Goal: Task Accomplishment & Management: Manage account settings

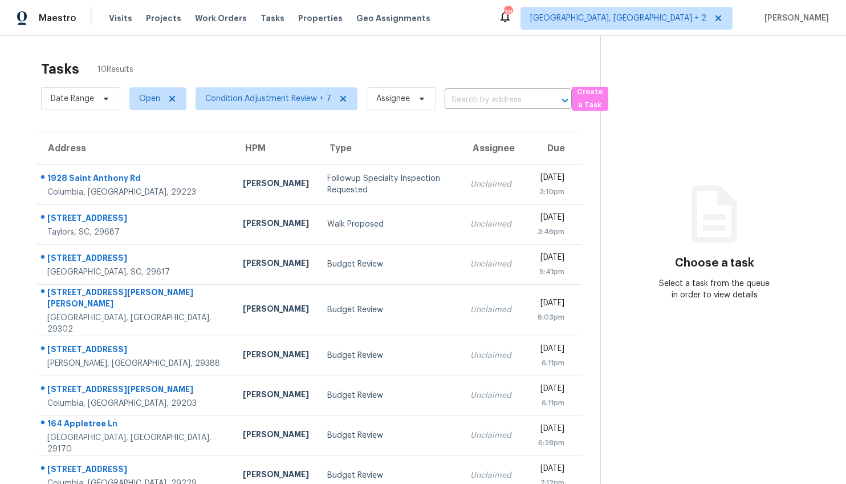
scroll to position [4, 0]
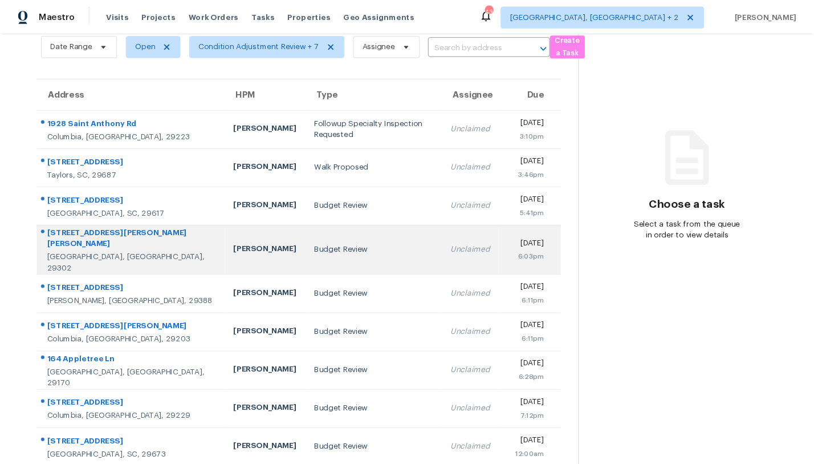
scroll to position [98, 0]
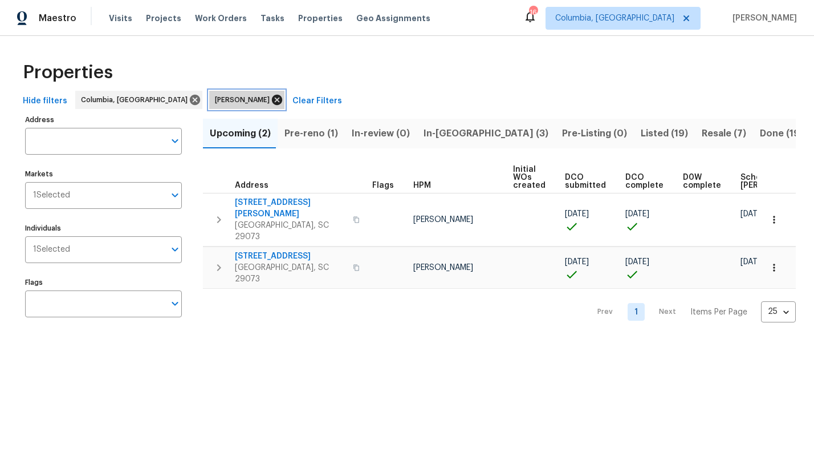
click at [271, 99] on icon at bounding box center [277, 100] width 13 height 13
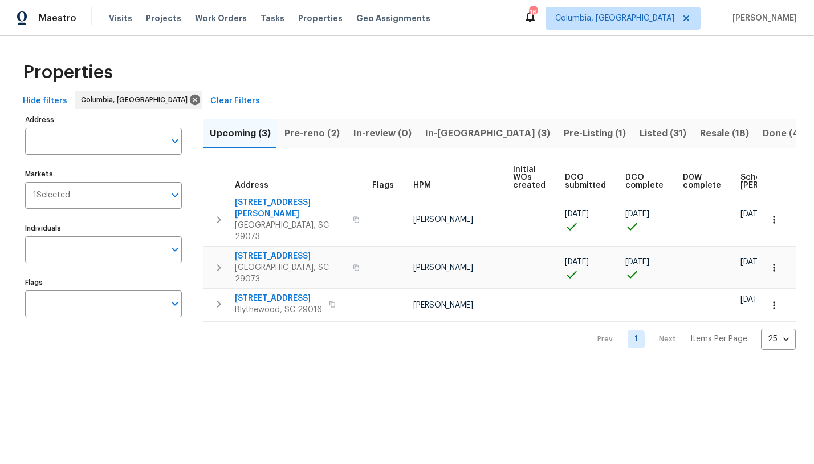
click at [326, 135] on span "Pre-reno (2)" at bounding box center [312, 133] width 55 height 16
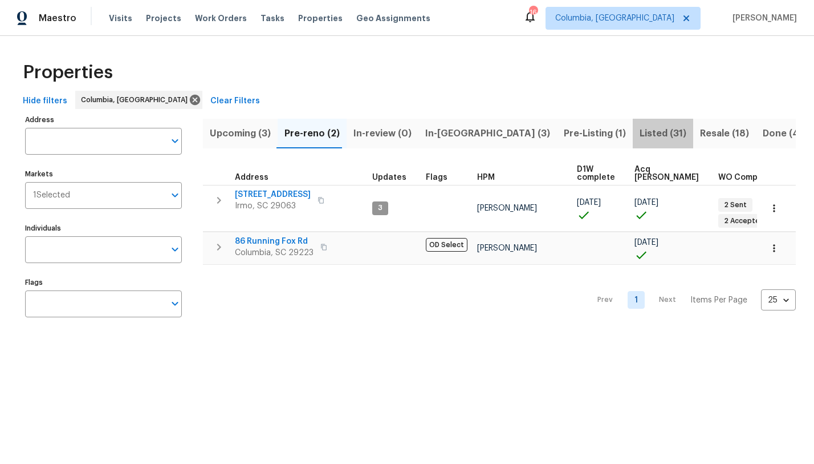
click at [640, 137] on span "Listed (31)" at bounding box center [663, 133] width 47 height 16
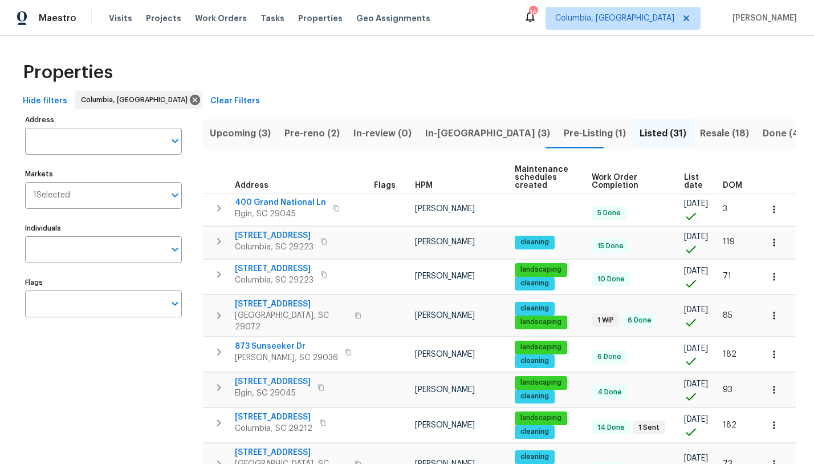
click at [727, 185] on span "DOM" at bounding box center [732, 185] width 19 height 8
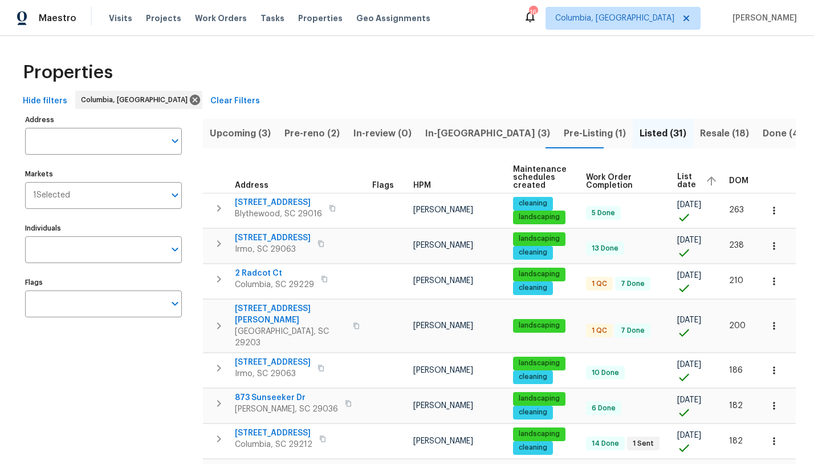
click at [741, 178] on span "DOM" at bounding box center [738, 181] width 19 height 8
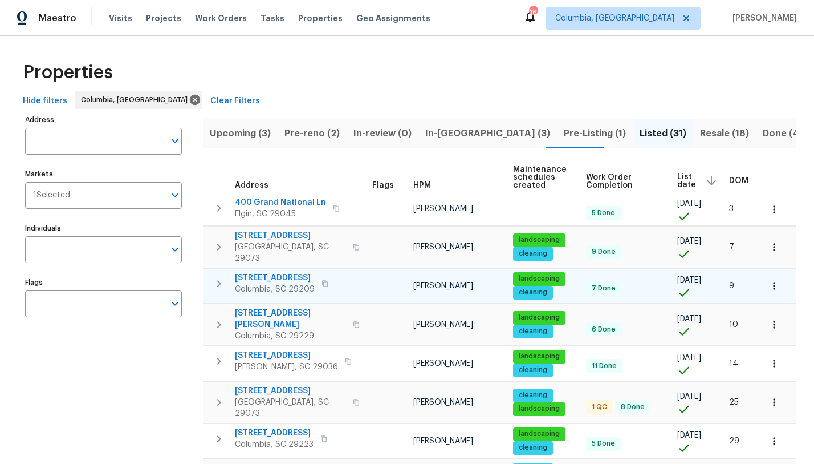
click at [265, 272] on span "144 Fox Squirrel Cir" at bounding box center [275, 277] width 80 height 11
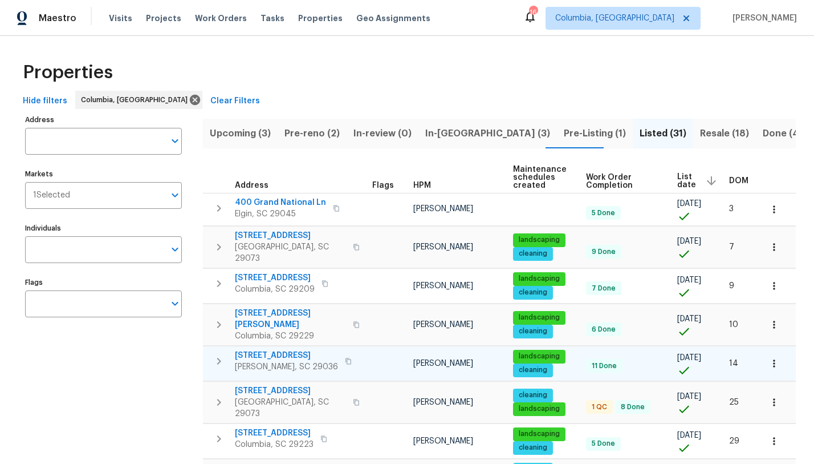
click at [263, 350] on span "125 Northshore Dr" at bounding box center [286, 355] width 103 height 11
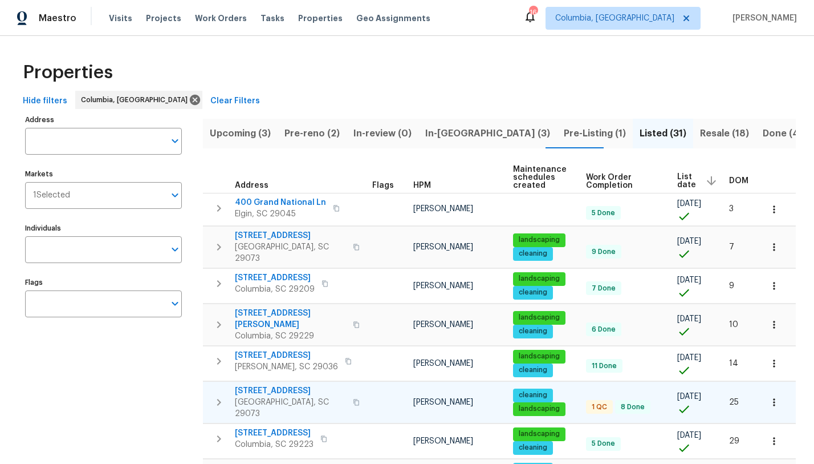
click at [285, 385] on span "120 Thackeray Ln" at bounding box center [290, 390] width 111 height 11
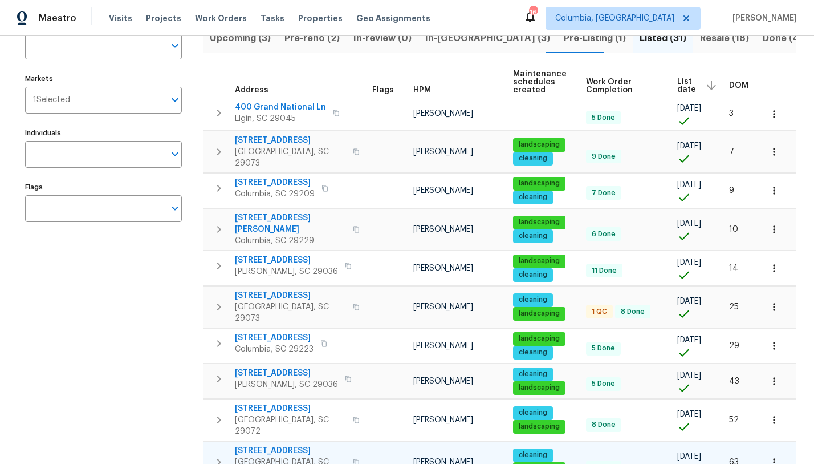
scroll to position [142, 0]
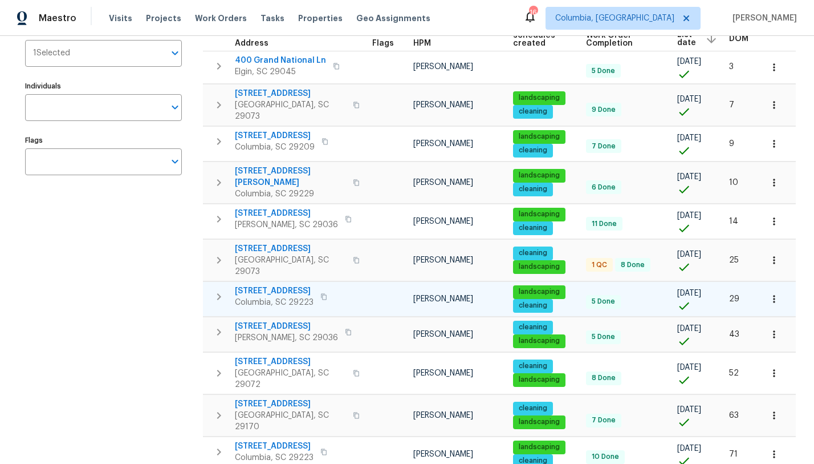
click at [308, 285] on span "121 Genessee Valley Rd" at bounding box center [274, 290] width 79 height 11
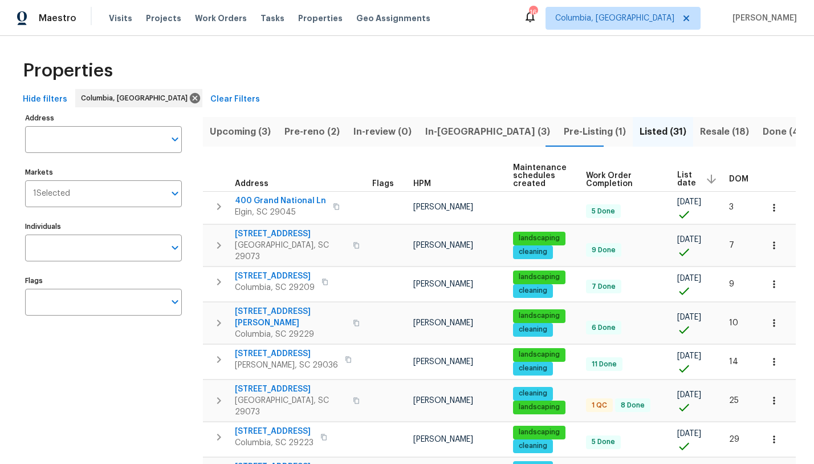
scroll to position [0, 0]
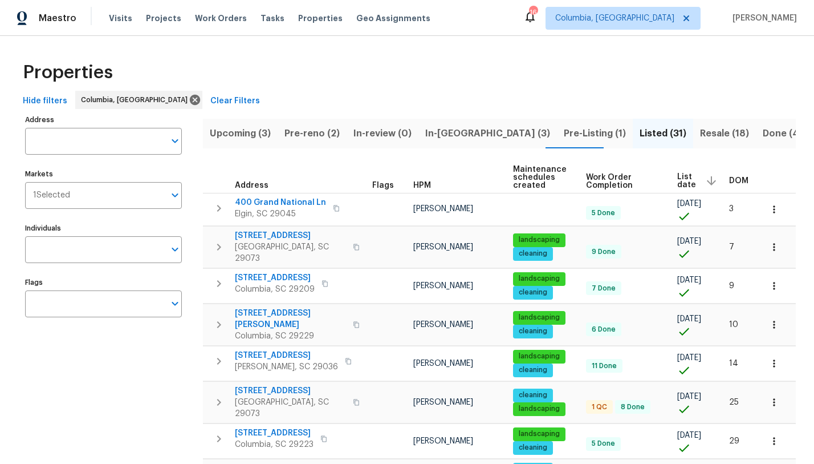
click at [458, 139] on span "In-reno (3)" at bounding box center [487, 133] width 125 height 16
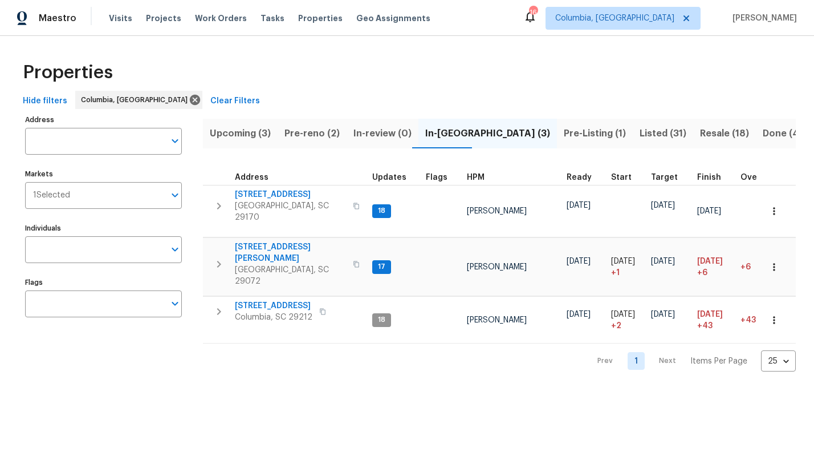
click at [315, 135] on span "Pre-reno (2)" at bounding box center [312, 133] width 55 height 16
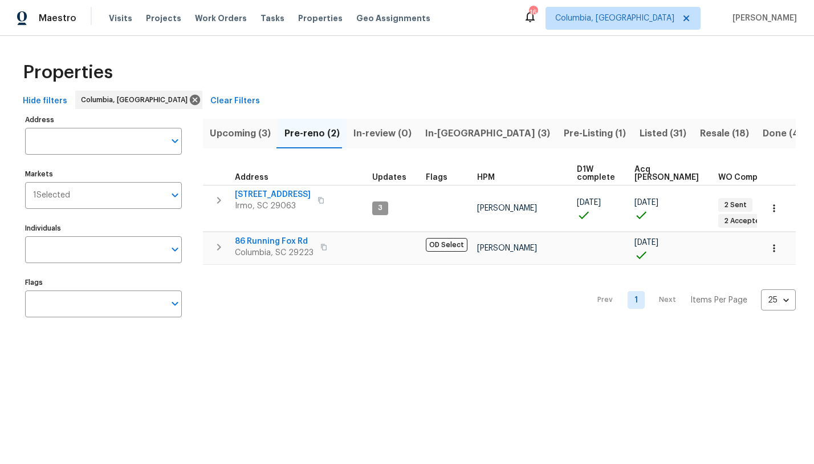
click at [230, 135] on span "Upcoming (3)" at bounding box center [240, 133] width 61 height 16
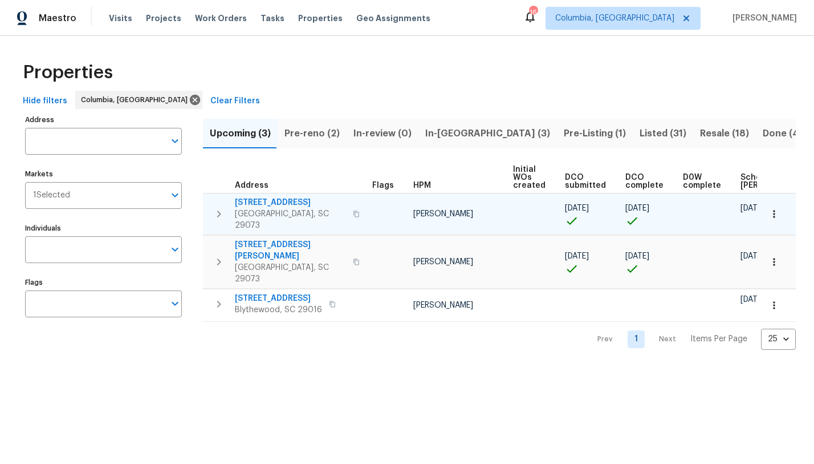
click at [262, 202] on span "105 Tea Olive Ave" at bounding box center [290, 202] width 111 height 11
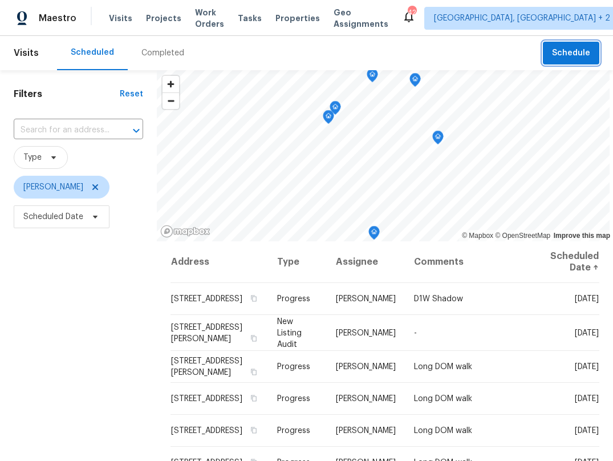
click at [563, 55] on span "Schedule" at bounding box center [571, 53] width 38 height 14
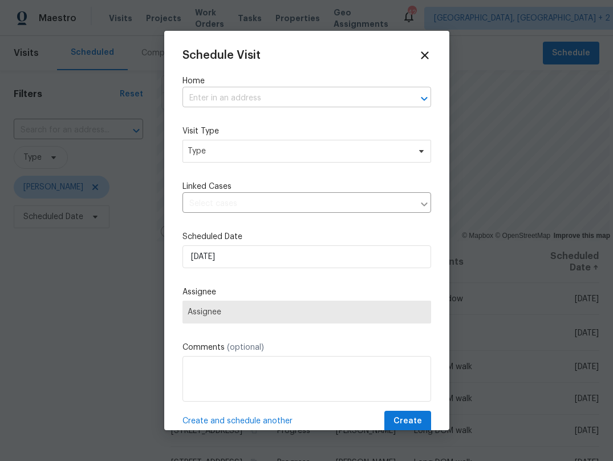
click at [302, 95] on input "text" at bounding box center [290, 99] width 217 height 18
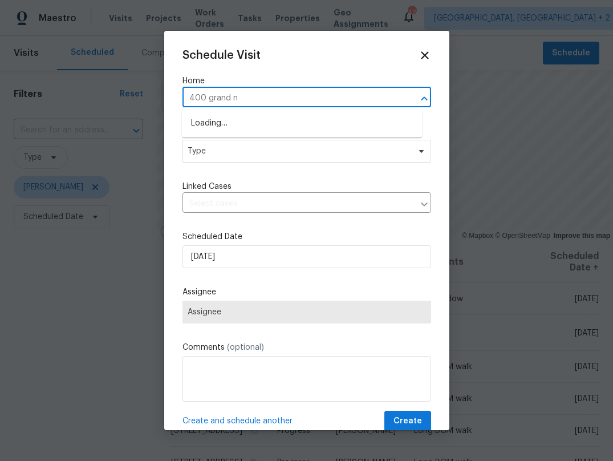
type input "400 grand na"
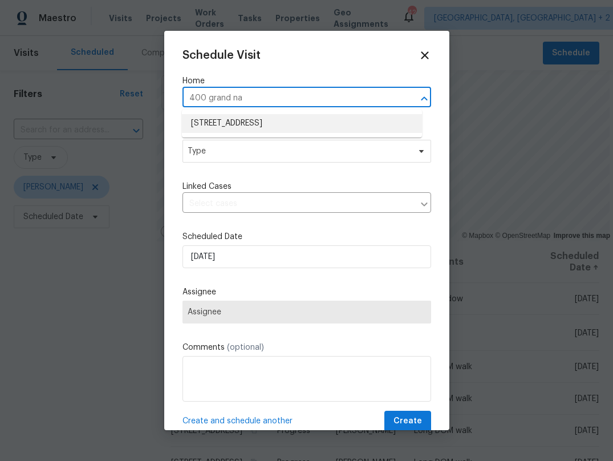
click at [302, 116] on li "400 Grand National Ln, Elgin, SC 29045" at bounding box center [302, 123] width 240 height 19
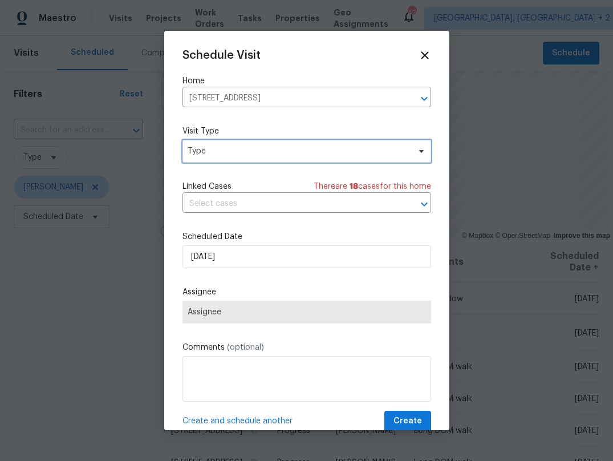
click at [243, 145] on span "Type" at bounding box center [299, 150] width 222 height 11
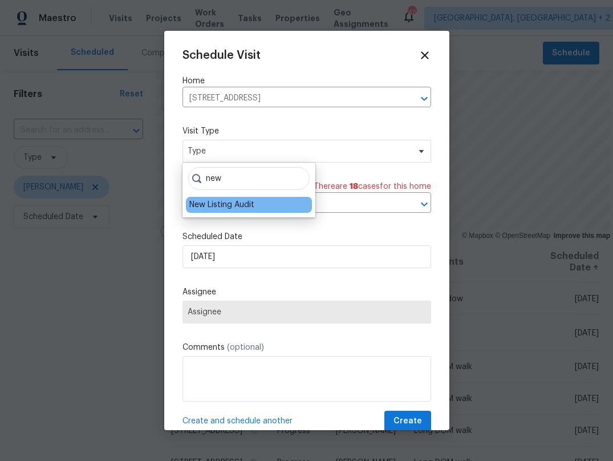
type input "new"
click at [225, 202] on div "New Listing Audit" at bounding box center [221, 204] width 65 height 11
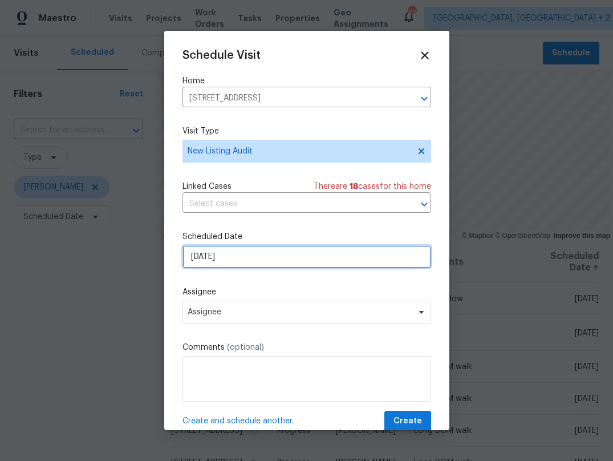
click at [205, 257] on input "8/15/2025" at bounding box center [306, 256] width 249 height 23
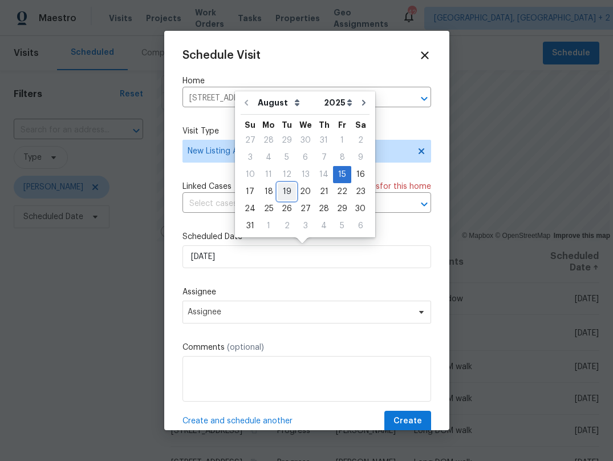
click at [286, 190] on div "19" at bounding box center [287, 192] width 18 height 16
type input "8/19/2025"
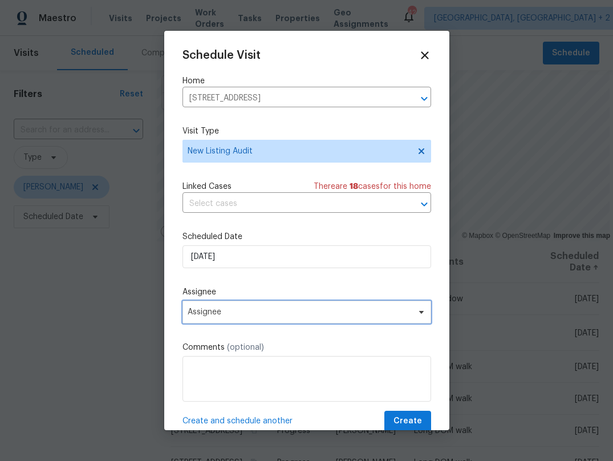
click at [242, 311] on span "Assignee" at bounding box center [300, 311] width 224 height 9
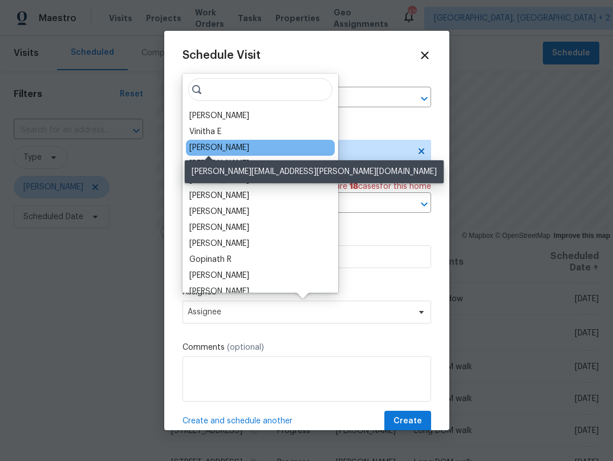
click at [213, 145] on div "[PERSON_NAME]" at bounding box center [219, 147] width 60 height 11
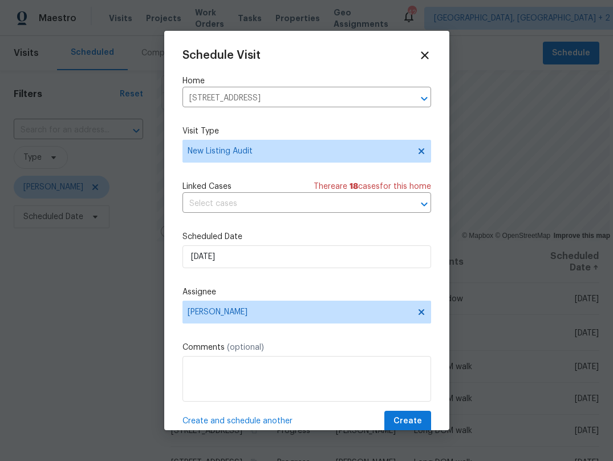
click at [254, 419] on span "Create and schedule another" at bounding box center [237, 420] width 110 height 11
click at [249, 95] on input "400 Grand National Ln, Elgin, SC 29045" at bounding box center [290, 99] width 217 height 18
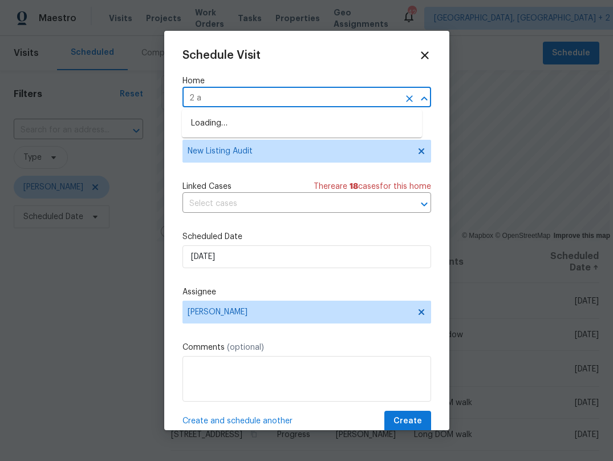
type input "2 al"
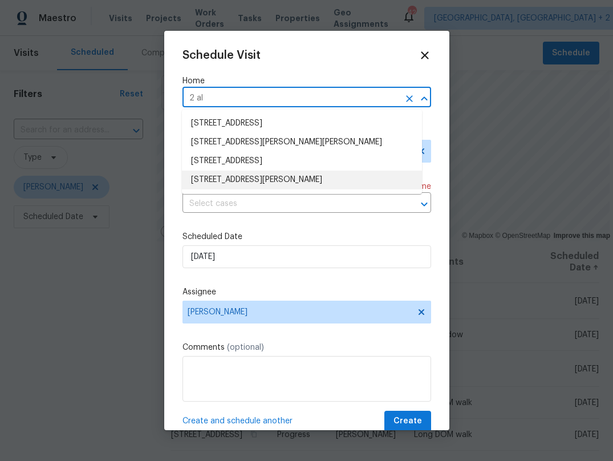
click at [235, 174] on li "2 Alelia Ct, Columbia, SC 29229" at bounding box center [302, 179] width 240 height 19
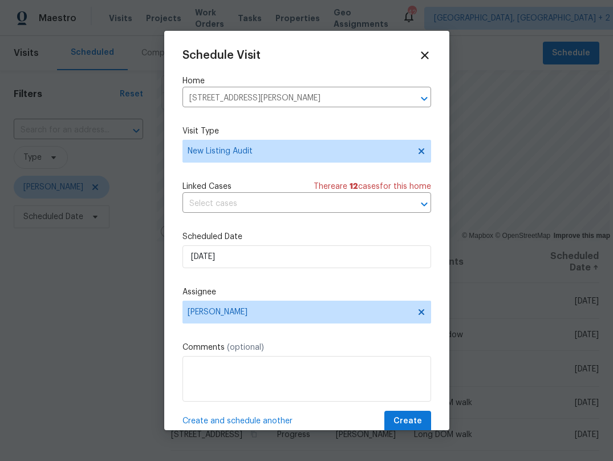
click at [261, 419] on span "Create and schedule another" at bounding box center [237, 420] width 110 height 11
click at [227, 98] on input "2 Alelia Ct, Columbia, SC 29229" at bounding box center [290, 99] width 217 height 18
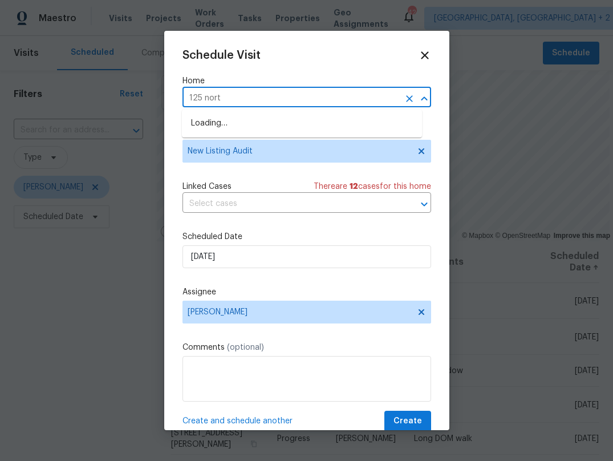
type input "125 north"
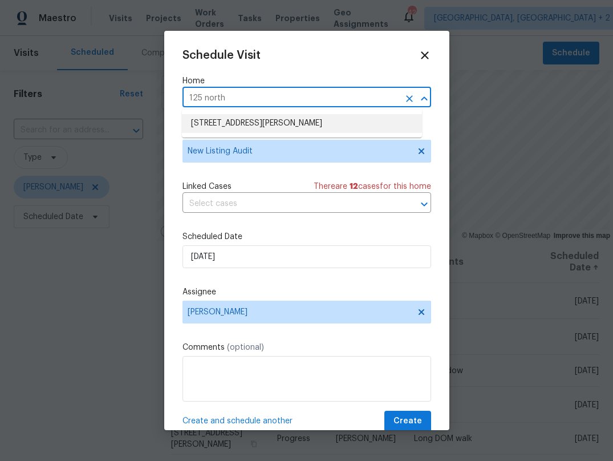
click at [231, 123] on li "125 Northshore Dr, Chapin, SC 29036" at bounding box center [302, 123] width 240 height 19
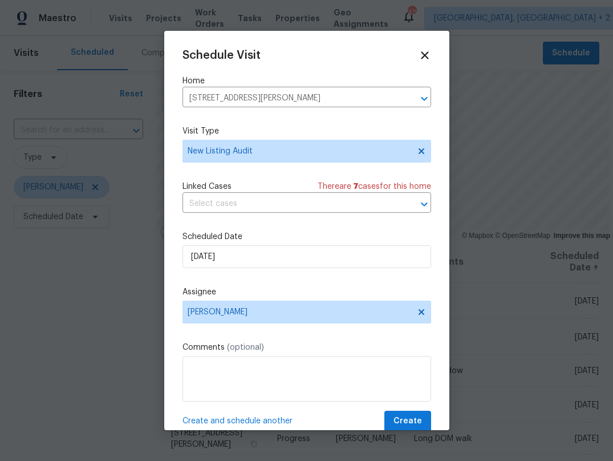
click at [254, 418] on span "Create and schedule another" at bounding box center [237, 420] width 110 height 11
click at [302, 97] on input "125 Northshore Dr, Chapin, SC 29036" at bounding box center [290, 99] width 217 height 18
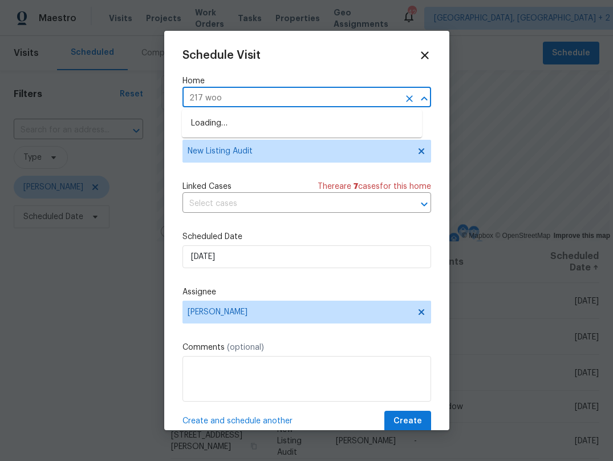
type input "217 wood"
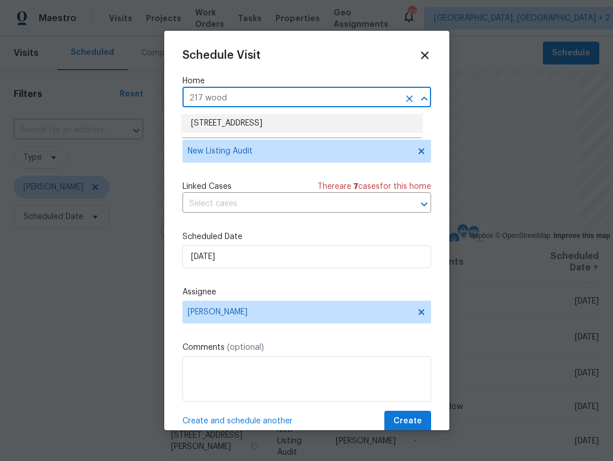
click at [297, 120] on li "217 Woodwinds Dr, Columbia, SC 29212" at bounding box center [302, 123] width 240 height 19
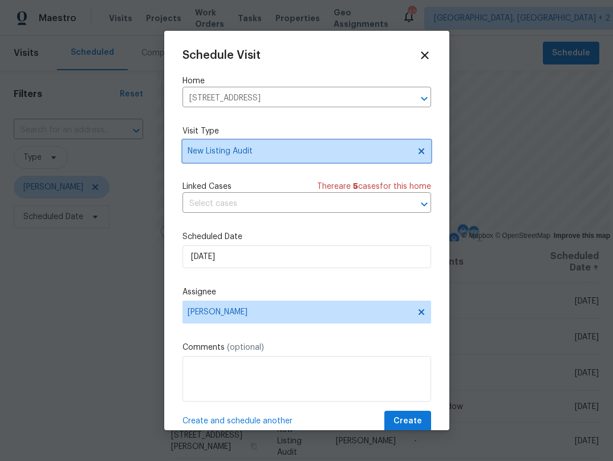
click at [264, 145] on span "New Listing Audit" at bounding box center [299, 150] width 222 height 11
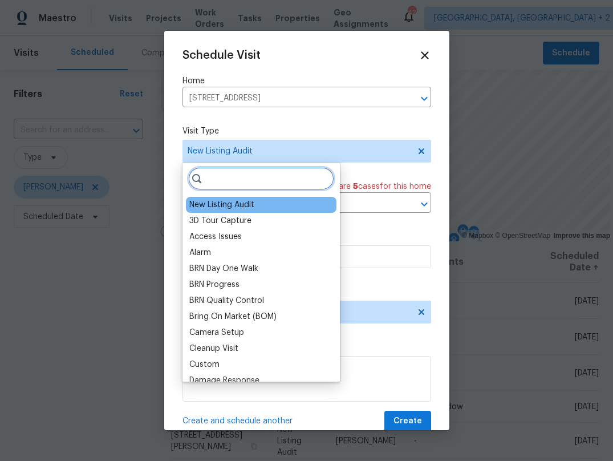
click at [282, 176] on input "search" at bounding box center [261, 178] width 146 height 23
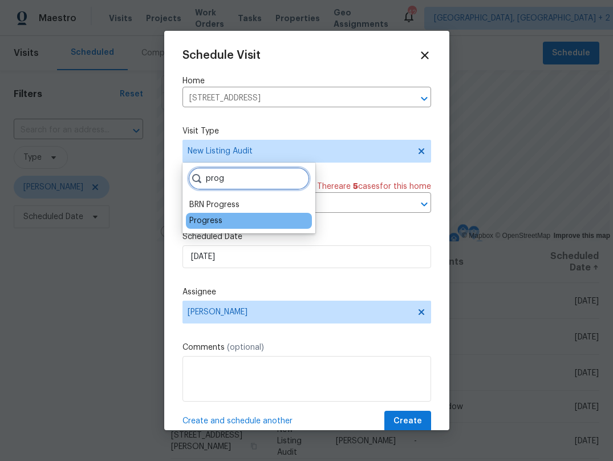
type input "prog"
click at [197, 218] on div "Progress" at bounding box center [205, 220] width 33 height 11
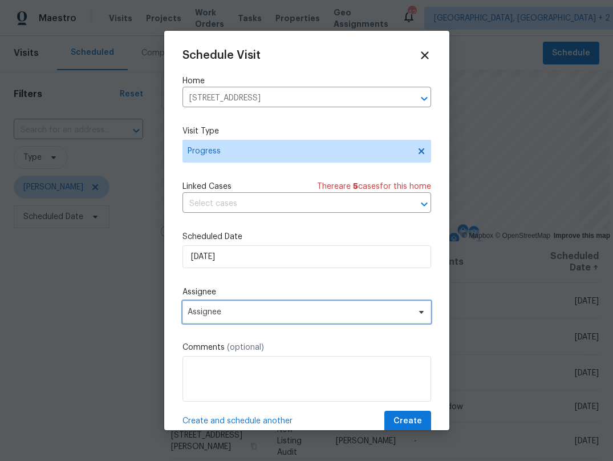
click at [218, 314] on span "Assignee" at bounding box center [300, 311] width 224 height 9
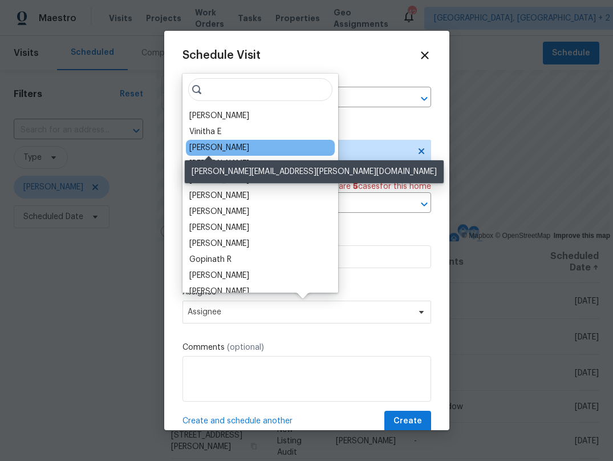
click at [213, 144] on div "[PERSON_NAME]" at bounding box center [219, 147] width 60 height 11
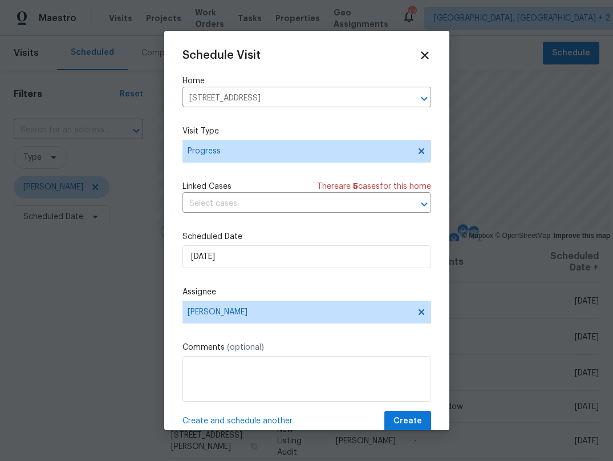
click at [224, 420] on span "Create and schedule another" at bounding box center [237, 420] width 110 height 11
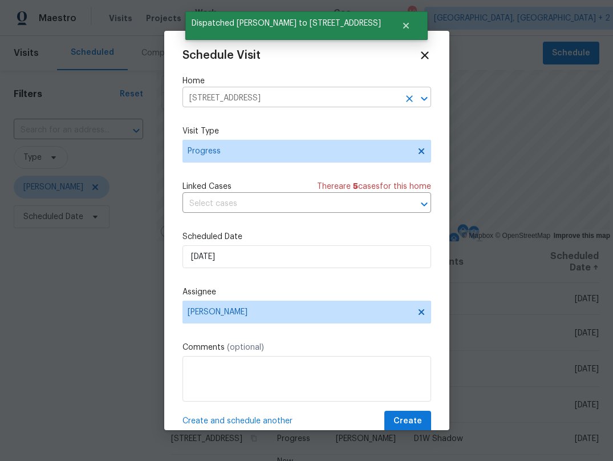
click at [249, 94] on input "217 Woodwinds Dr, Columbia, SC 29212" at bounding box center [290, 99] width 217 height 18
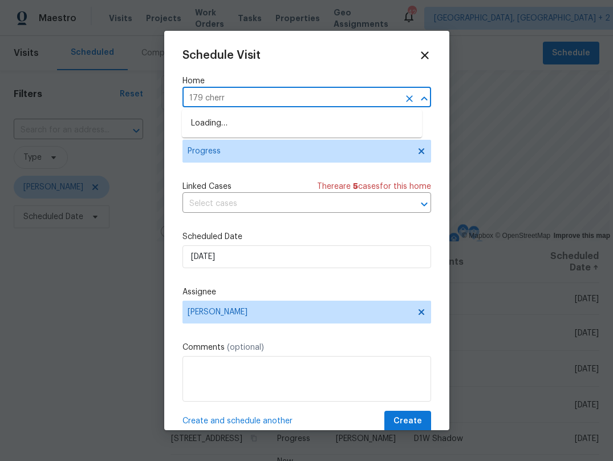
type input "179 cherry"
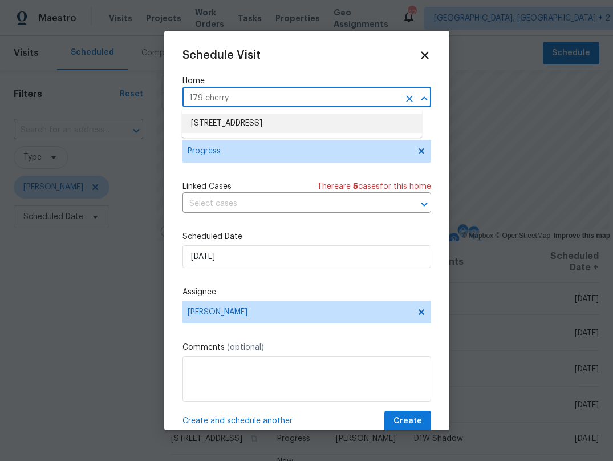
click at [238, 117] on li "179 Cherry Grove Dr, West Columbia, SC 29170" at bounding box center [302, 123] width 240 height 19
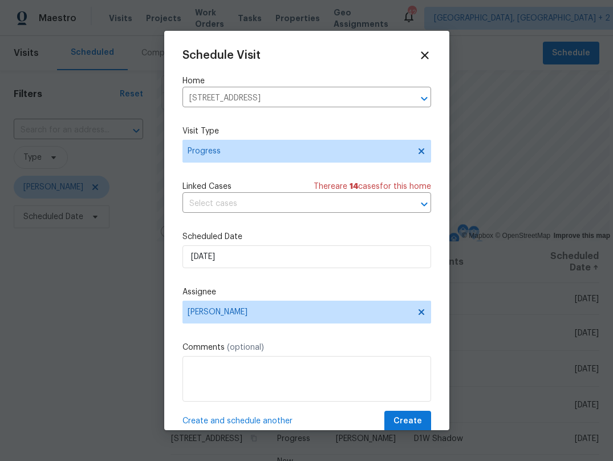
click at [255, 419] on span "Create and schedule another" at bounding box center [237, 420] width 110 height 11
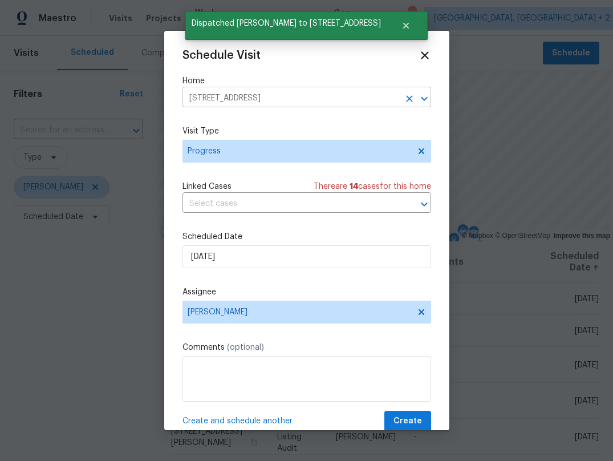
click at [246, 98] on input "179 Cherry Grove Dr, West Columbia, SC 29170" at bounding box center [290, 99] width 217 height 18
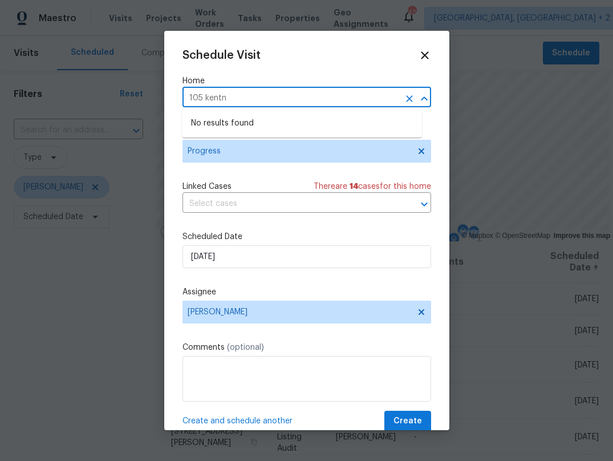
type input "105 kent"
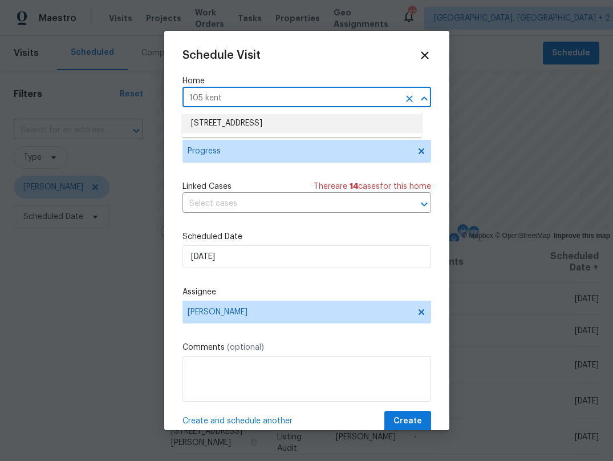
click at [243, 124] on li "105 Kenton Ct, Irmo, SC 29063" at bounding box center [302, 123] width 240 height 19
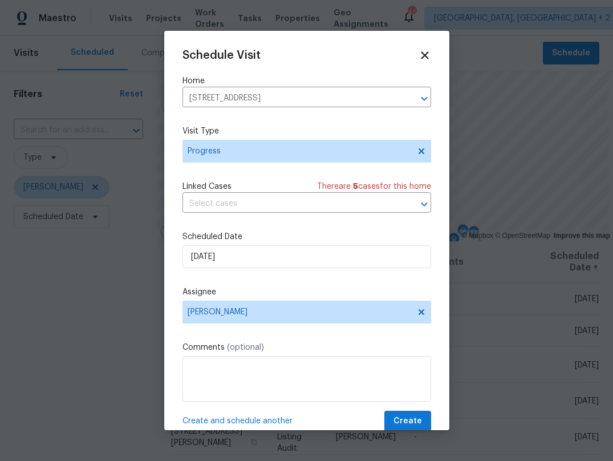
click at [245, 421] on span "Create and schedule another" at bounding box center [237, 420] width 110 height 11
click at [250, 94] on input "105 Kenton Ct, Irmo, SC 29063" at bounding box center [290, 99] width 217 height 18
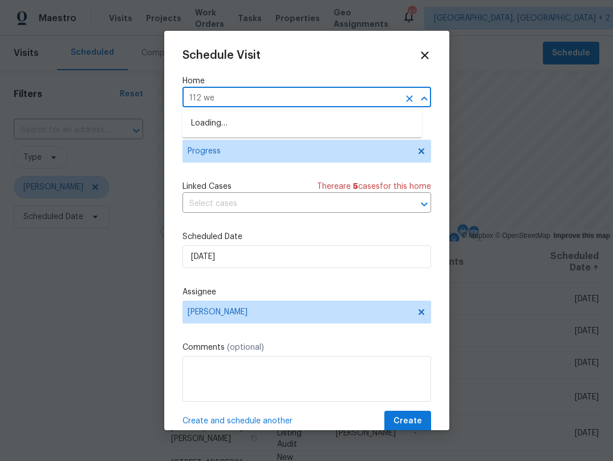
type input "112 wes"
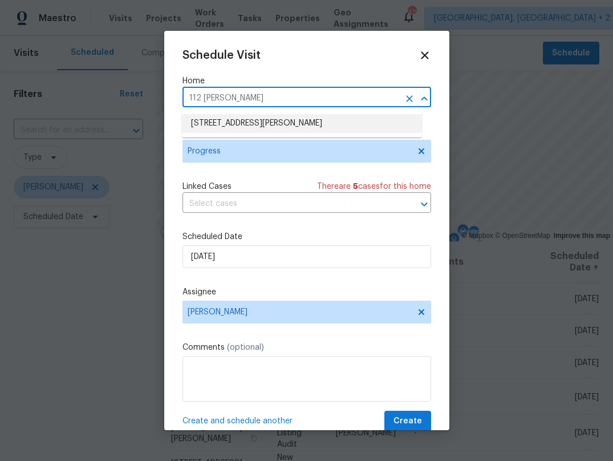
click at [257, 119] on li "112 Wesley Ct, Lexington, SC 29073" at bounding box center [302, 123] width 240 height 19
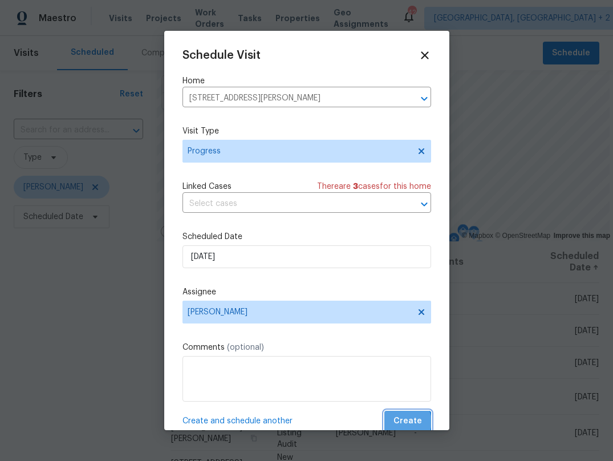
click at [400, 422] on span "Create" at bounding box center [407, 421] width 29 height 14
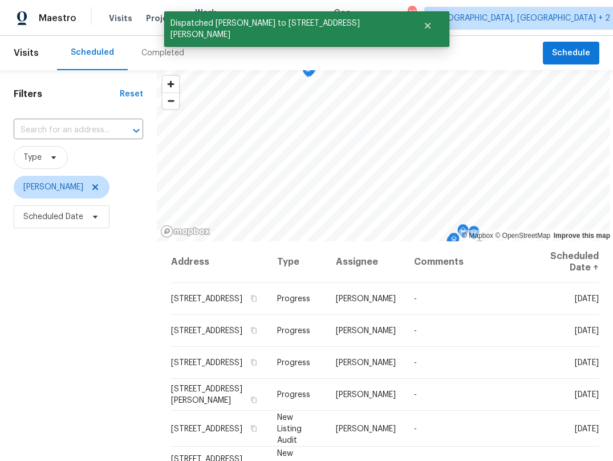
click at [87, 346] on div "Filters Reset ​ Type Alex Baum Scheduled Date" at bounding box center [78, 339] width 157 height 539
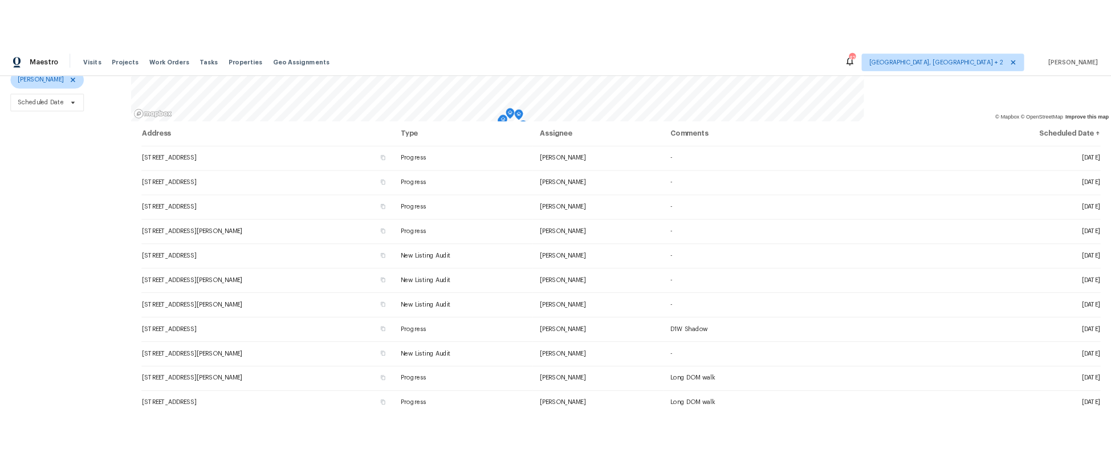
scroll to position [157, 0]
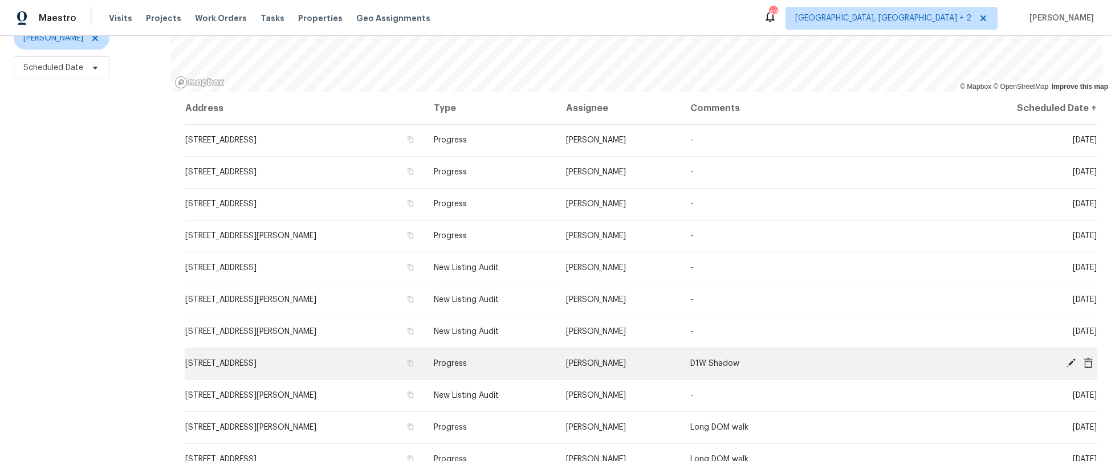
click at [846, 359] on icon at bounding box center [1071, 363] width 9 height 9
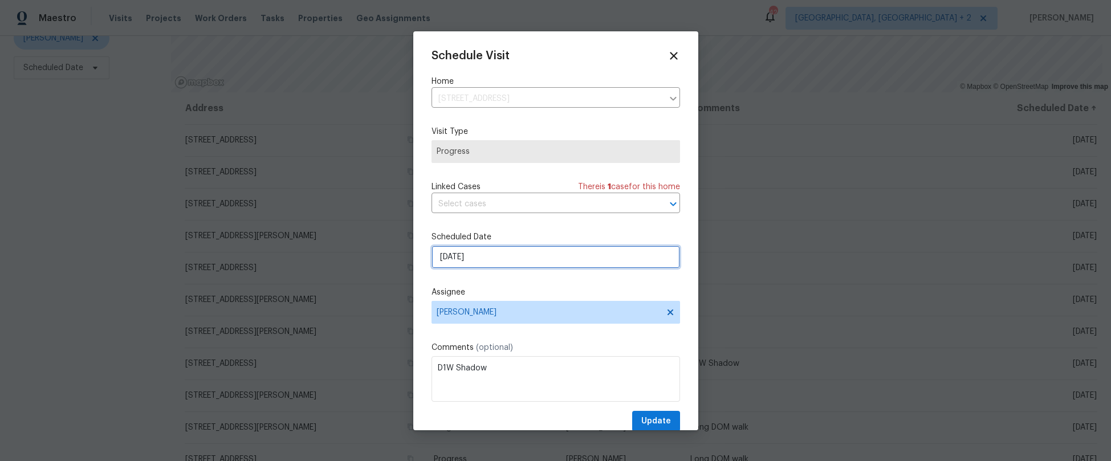
click at [453, 256] on input "8/19/2025" at bounding box center [556, 257] width 249 height 23
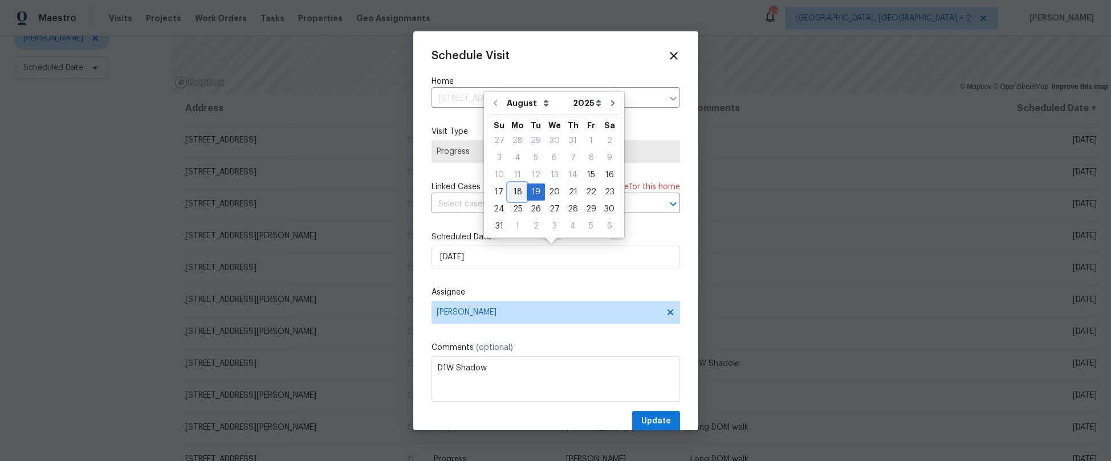
click at [517, 188] on div "18" at bounding box center [518, 192] width 18 height 16
type input "8/18/2025"
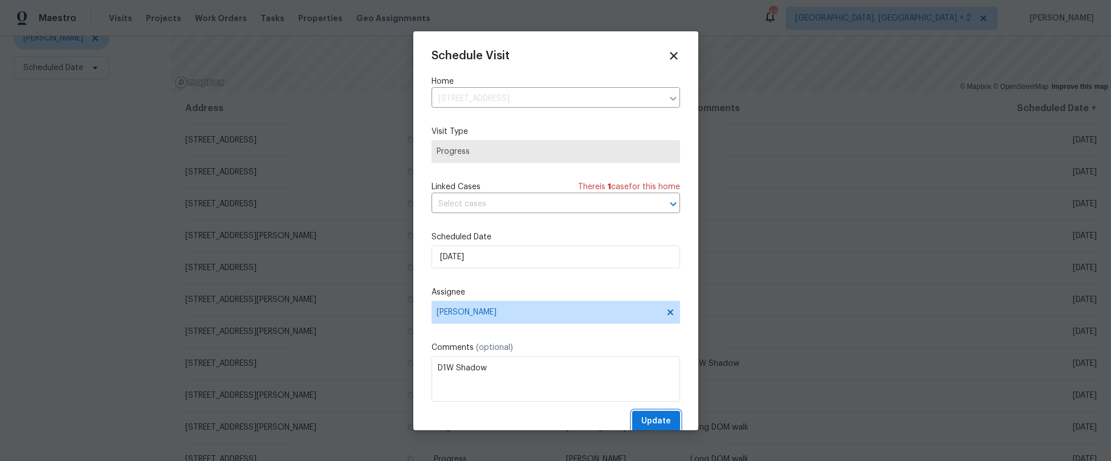
click at [641, 422] on span "Update" at bounding box center [656, 422] width 30 height 14
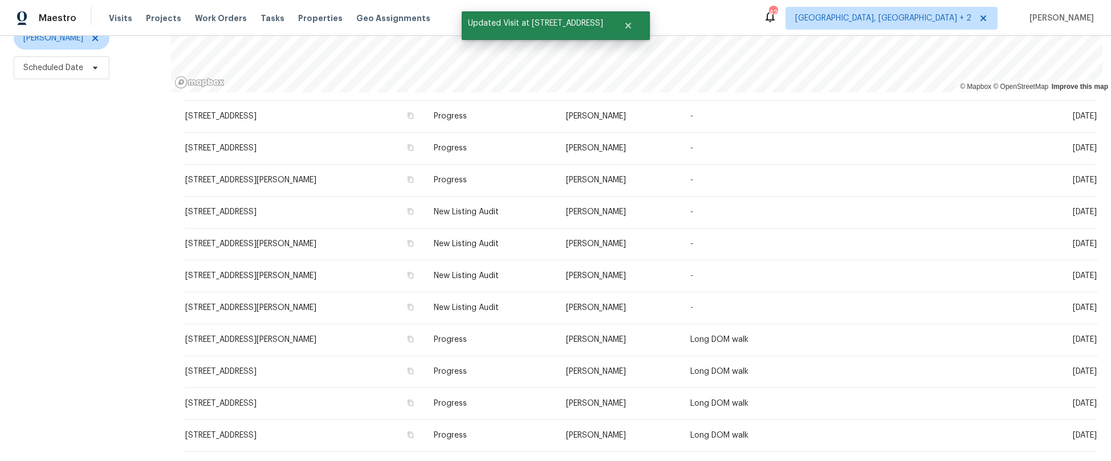
scroll to position [87, 0]
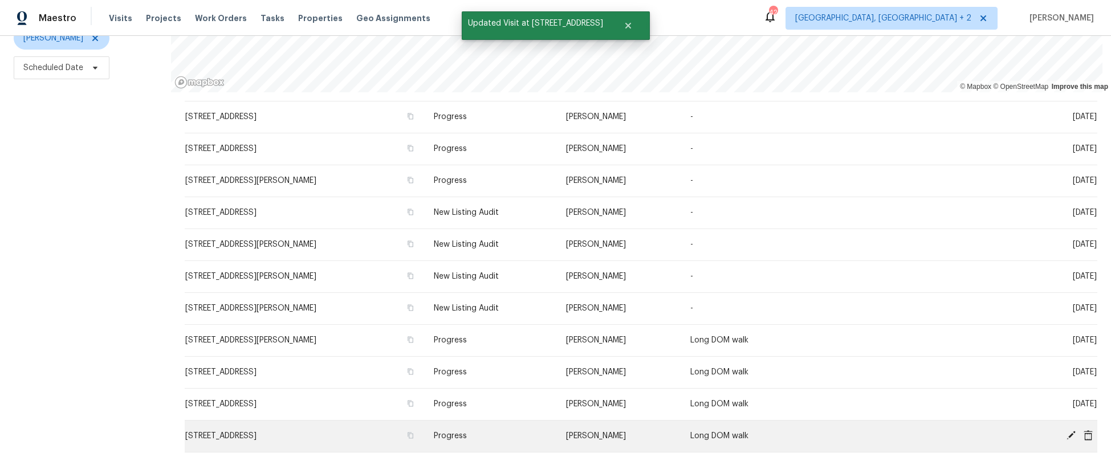
click at [846, 431] on icon at bounding box center [1071, 435] width 9 height 9
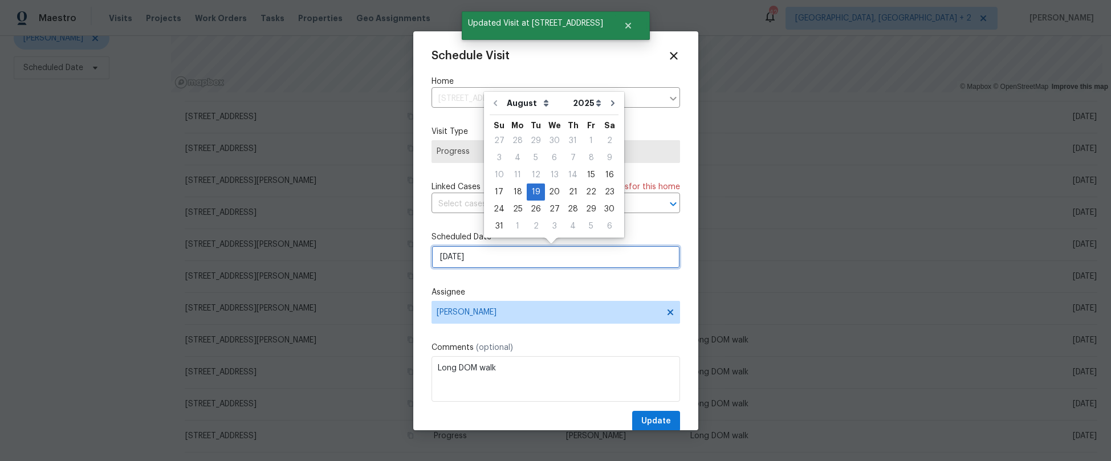
click at [453, 259] on input "8/19/2025" at bounding box center [556, 257] width 249 height 23
click at [513, 189] on div "18" at bounding box center [518, 192] width 18 height 16
type input "8/18/2025"
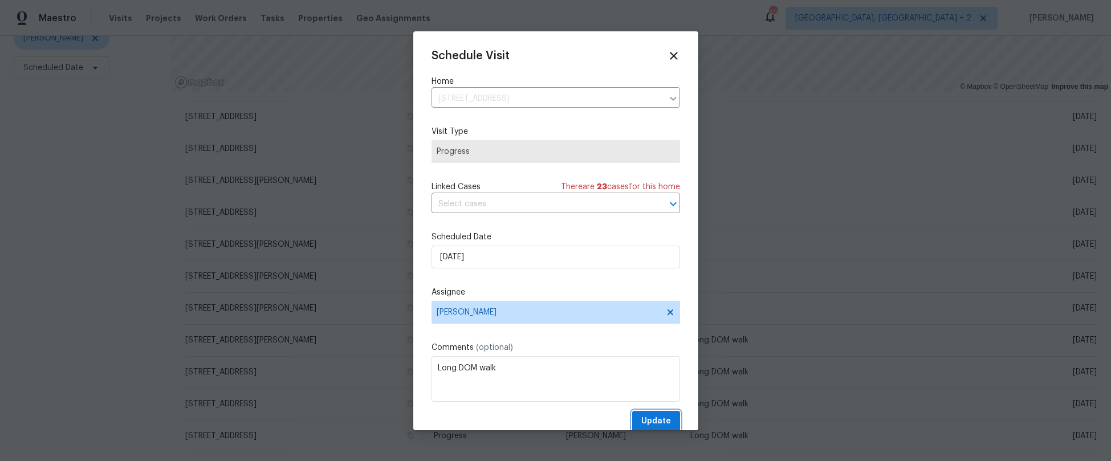
click at [652, 421] on span "Update" at bounding box center [656, 422] width 30 height 14
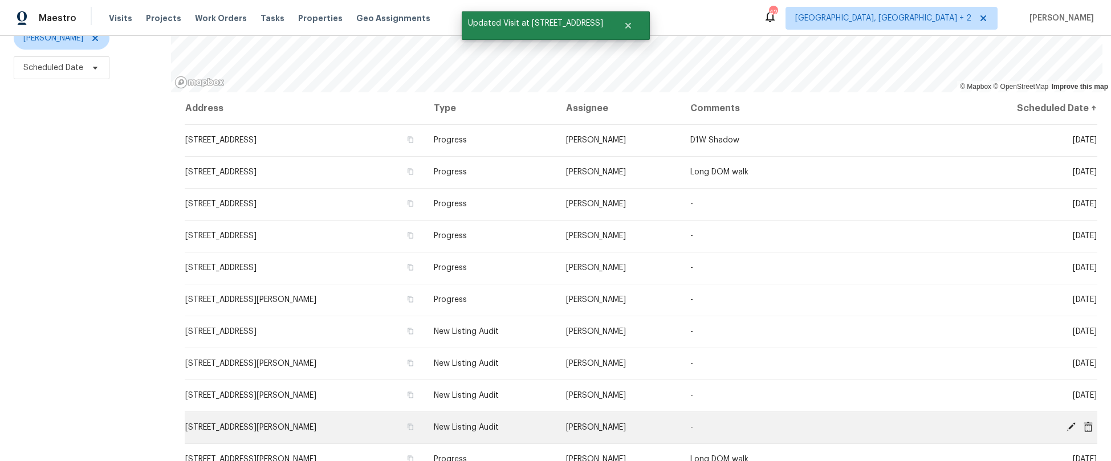
scroll to position [88, 0]
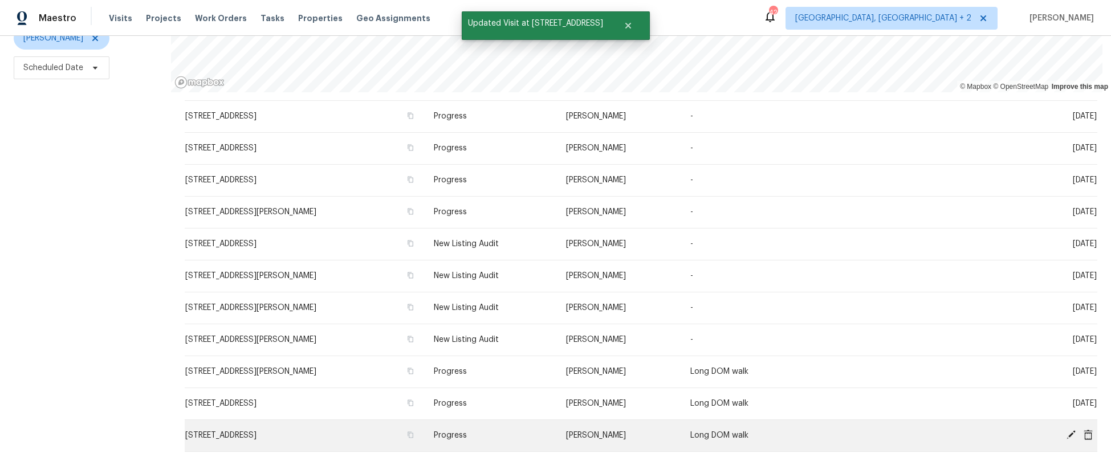
click at [846, 431] on icon at bounding box center [1071, 435] width 9 height 9
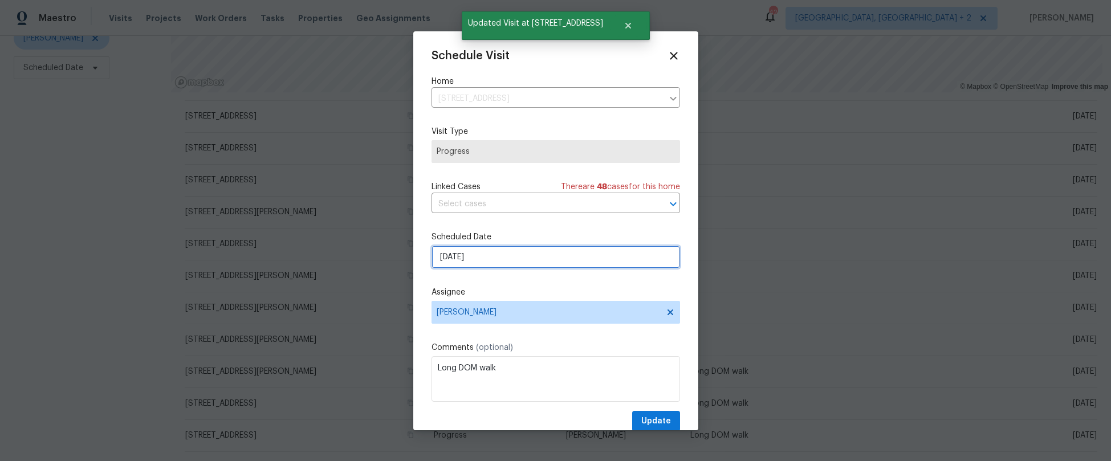
click at [452, 258] on input "8/19/2025" at bounding box center [556, 257] width 249 height 23
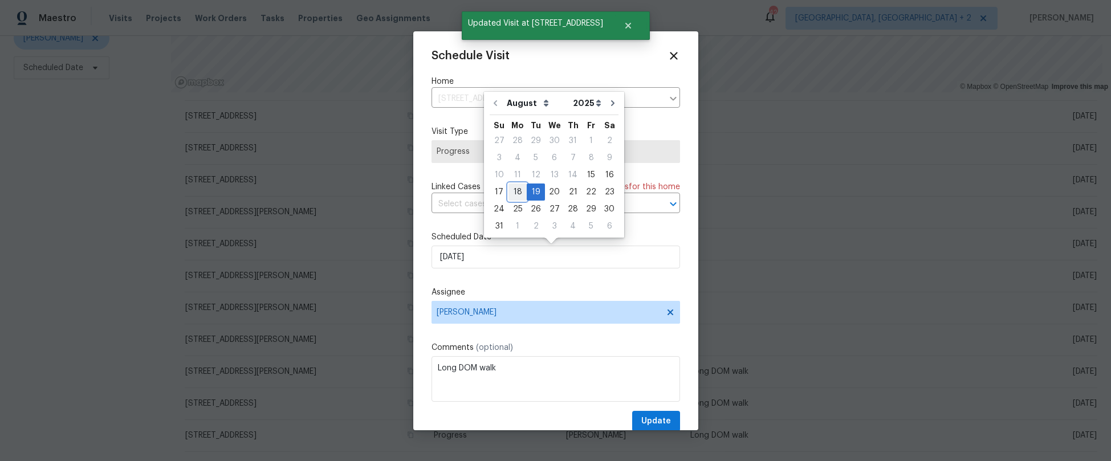
click at [516, 192] on div "18" at bounding box center [518, 192] width 18 height 16
type input "8/18/2025"
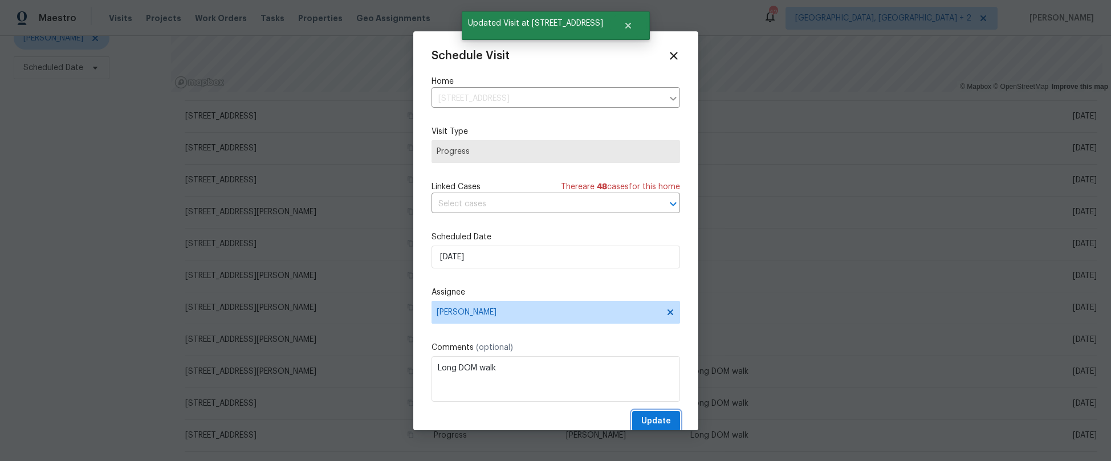
click at [641, 417] on span "Update" at bounding box center [656, 422] width 30 height 14
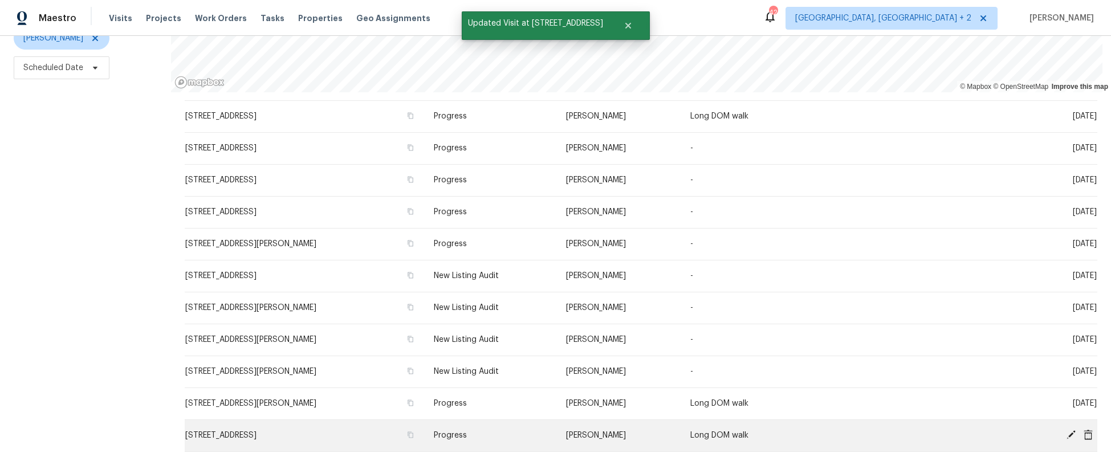
click at [846, 431] on icon at bounding box center [1071, 435] width 9 height 9
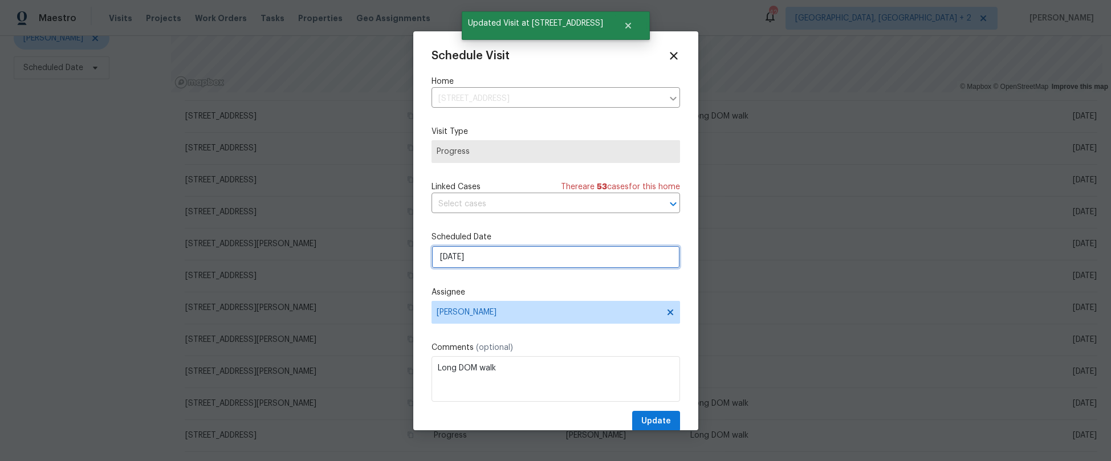
click at [449, 251] on input "8/19/2025" at bounding box center [556, 257] width 249 height 23
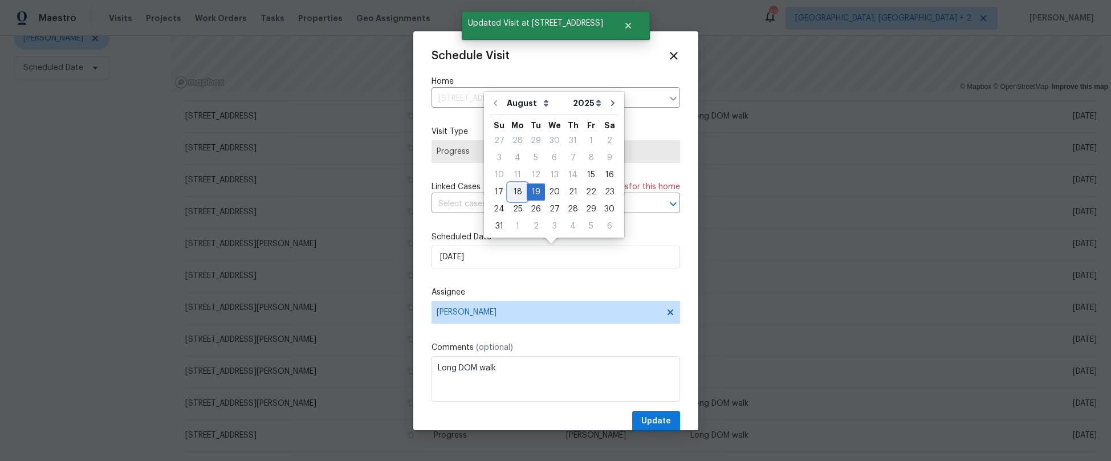
click at [510, 193] on div "18" at bounding box center [518, 192] width 18 height 16
type input "8/18/2025"
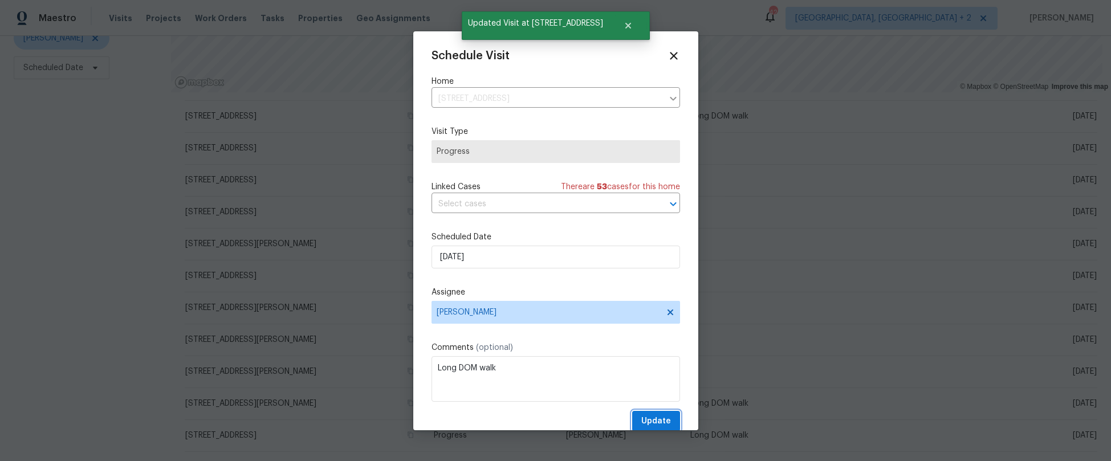
click at [641, 420] on span "Update" at bounding box center [656, 422] width 30 height 14
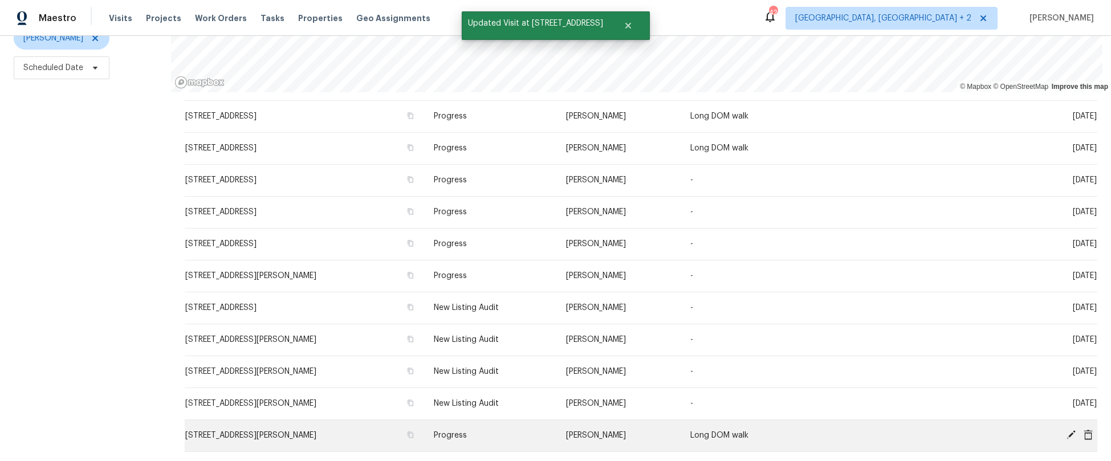
click at [846, 431] on icon at bounding box center [1071, 435] width 9 height 9
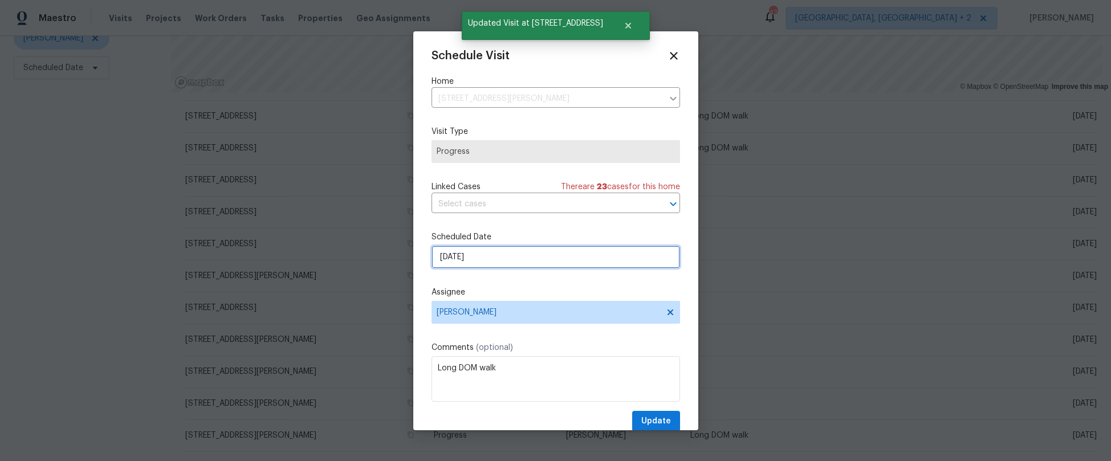
click at [453, 255] on input "8/19/2025" at bounding box center [556, 257] width 249 height 23
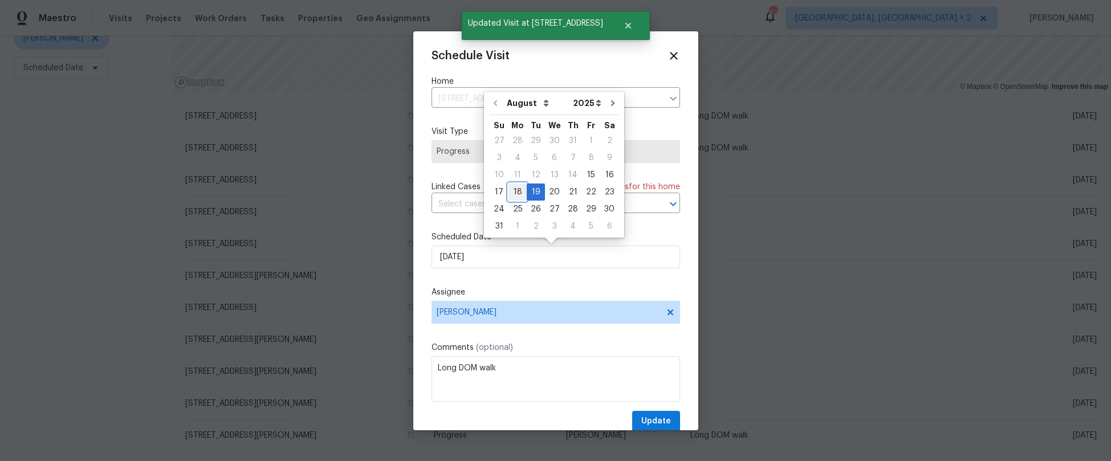
click at [513, 189] on div "18" at bounding box center [518, 192] width 18 height 16
type input "8/18/2025"
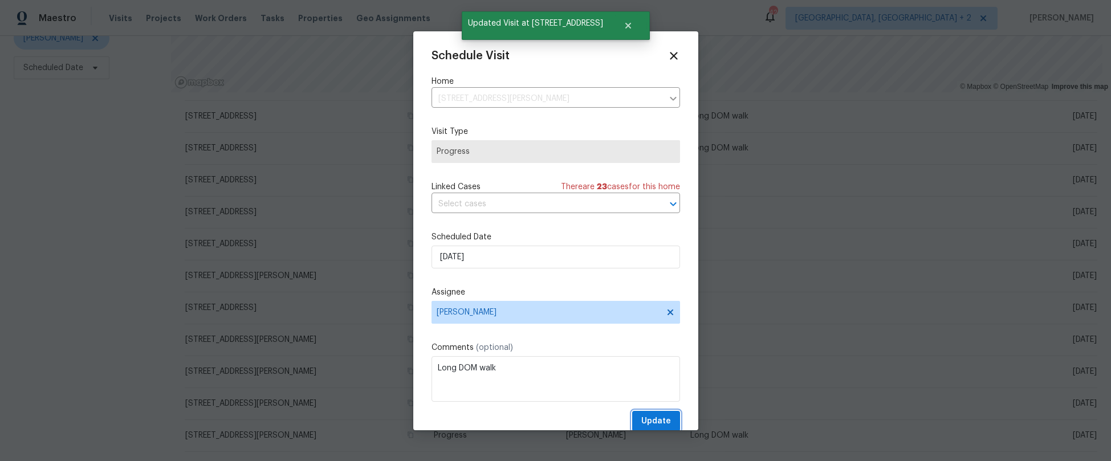
click at [641, 418] on span "Update" at bounding box center [656, 422] width 30 height 14
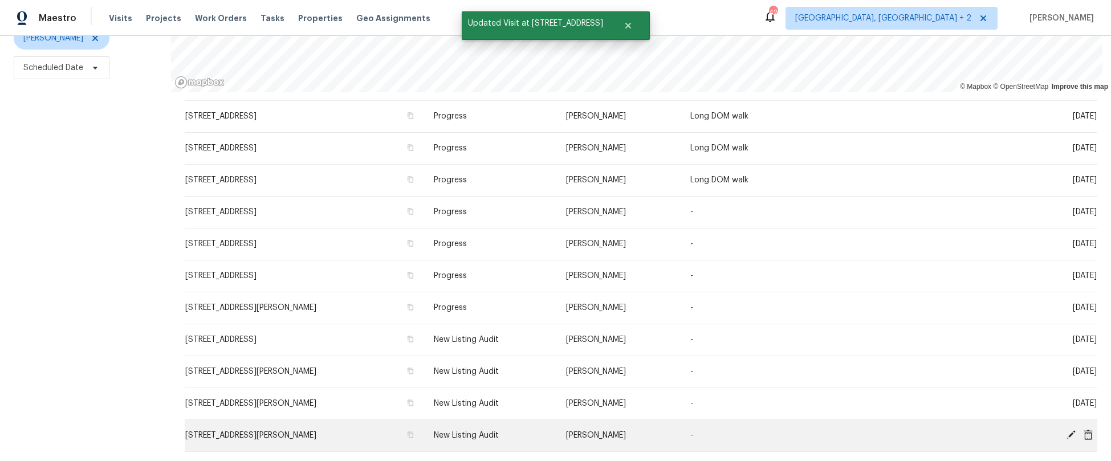
click at [846, 431] on icon at bounding box center [1071, 435] width 9 height 9
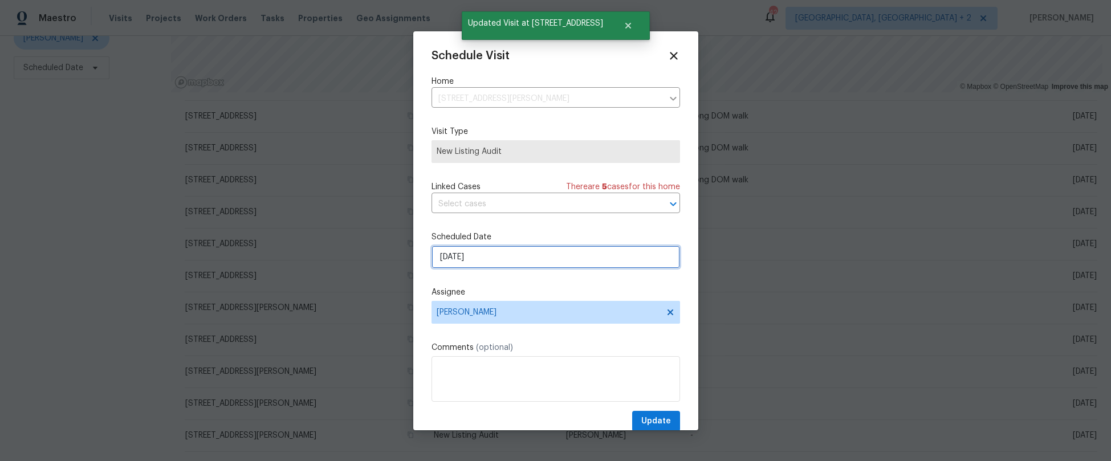
click at [451, 257] on input "8/19/2025" at bounding box center [556, 257] width 249 height 23
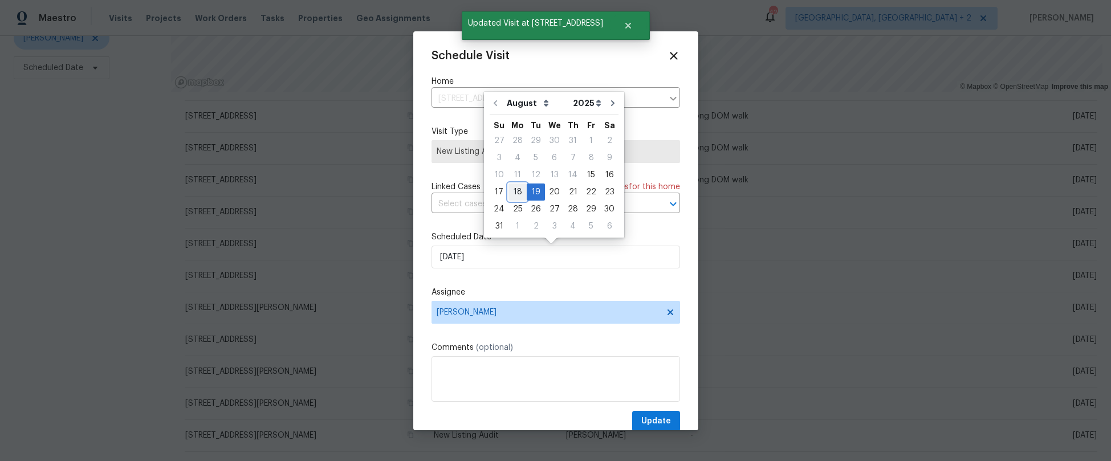
click at [515, 193] on div "18" at bounding box center [518, 192] width 18 height 16
type input "8/18/2025"
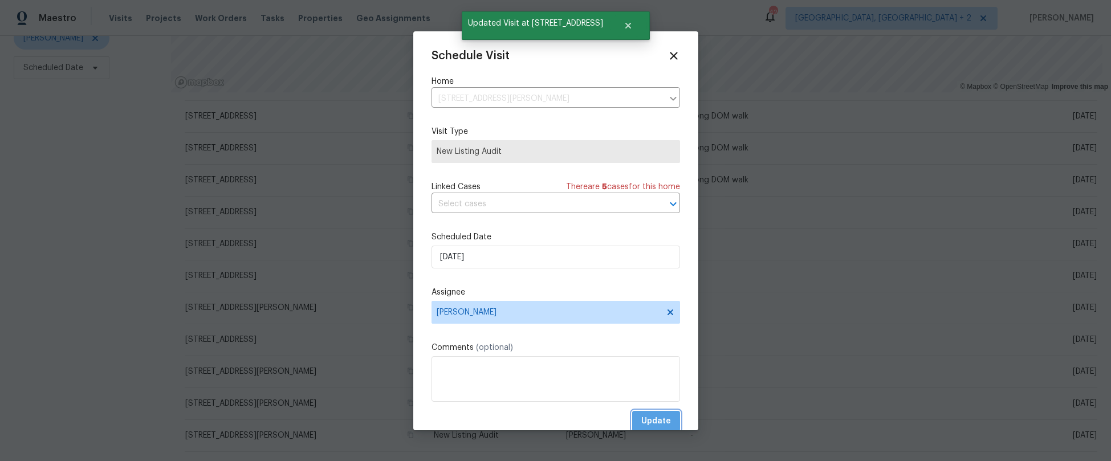
click at [652, 425] on span "Update" at bounding box center [656, 422] width 30 height 14
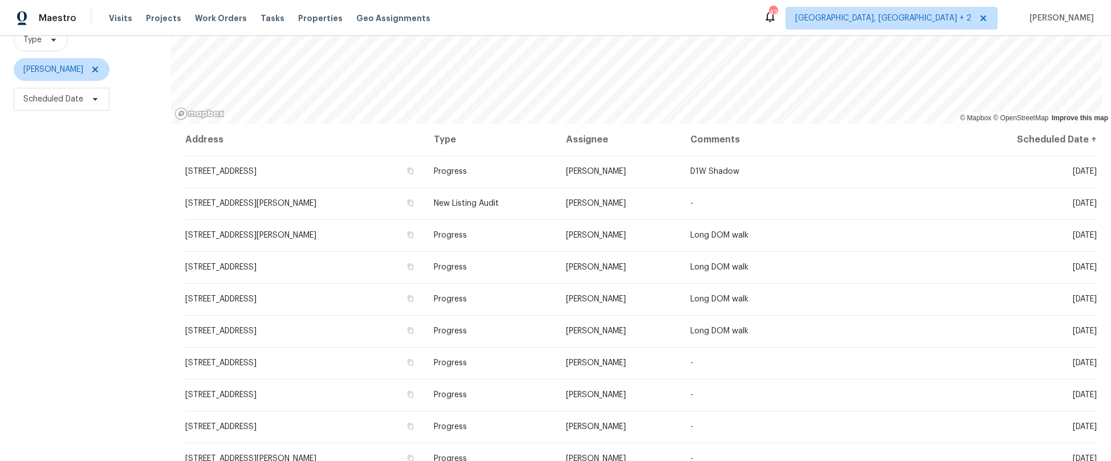
scroll to position [119, 0]
click at [54, 96] on span "Scheduled Date" at bounding box center [53, 97] width 60 height 11
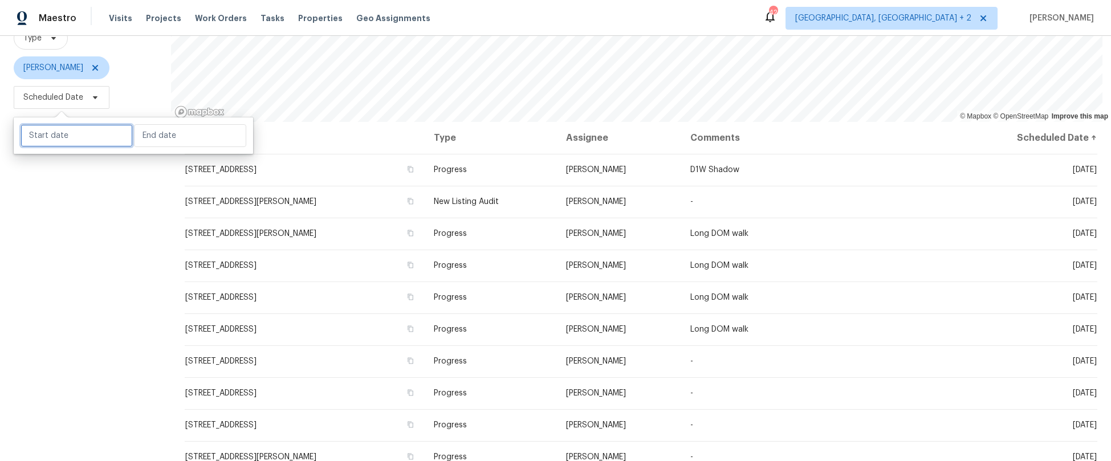
click at [55, 133] on input "text" at bounding box center [77, 135] width 112 height 23
select select "7"
select select "2025"
select select "8"
select select "2025"
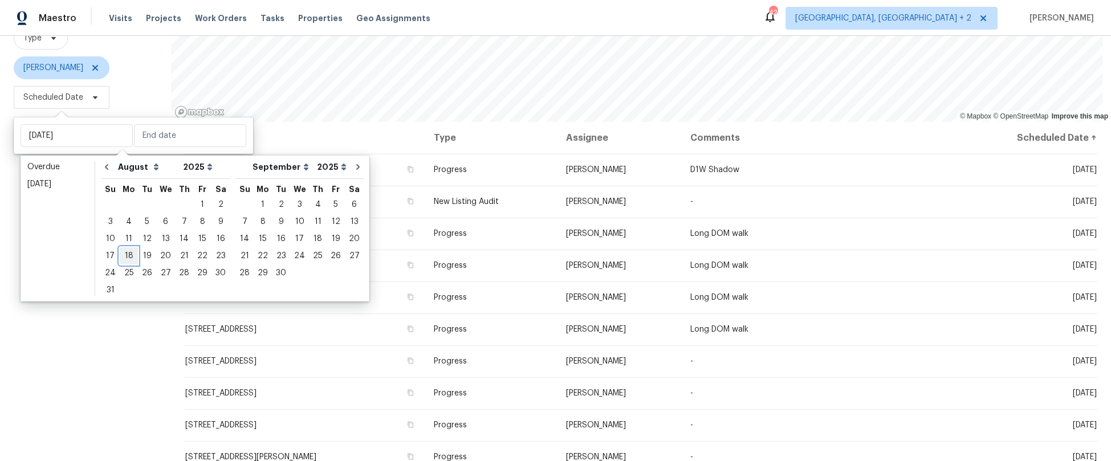
click at [127, 255] on div "18" at bounding box center [129, 256] width 18 height 16
type input "Mon, Aug 18"
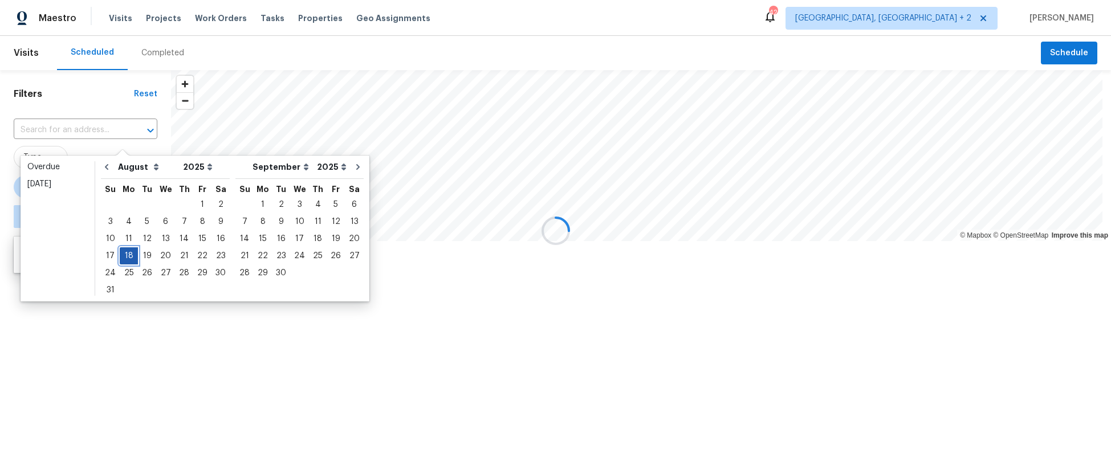
click at [127, 255] on div "18" at bounding box center [129, 256] width 18 height 16
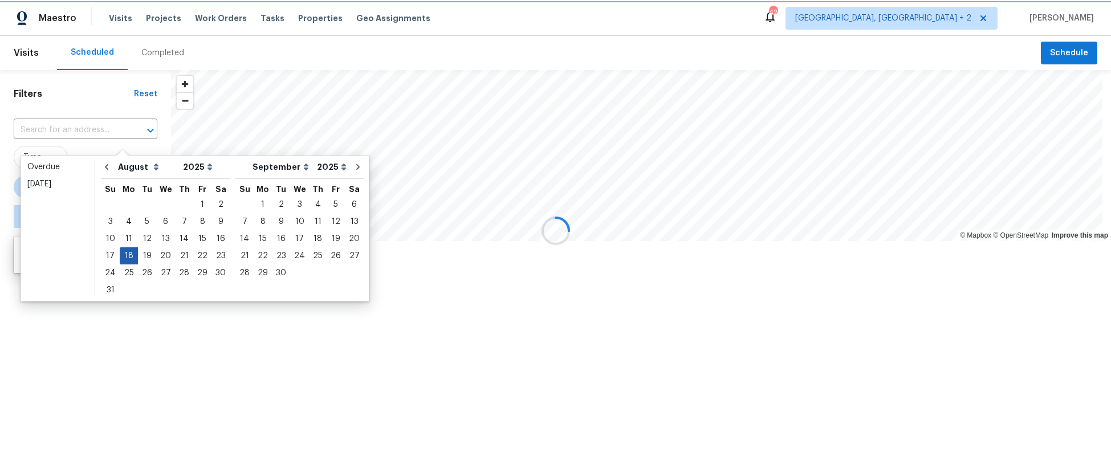
type input "Mon, Aug 18"
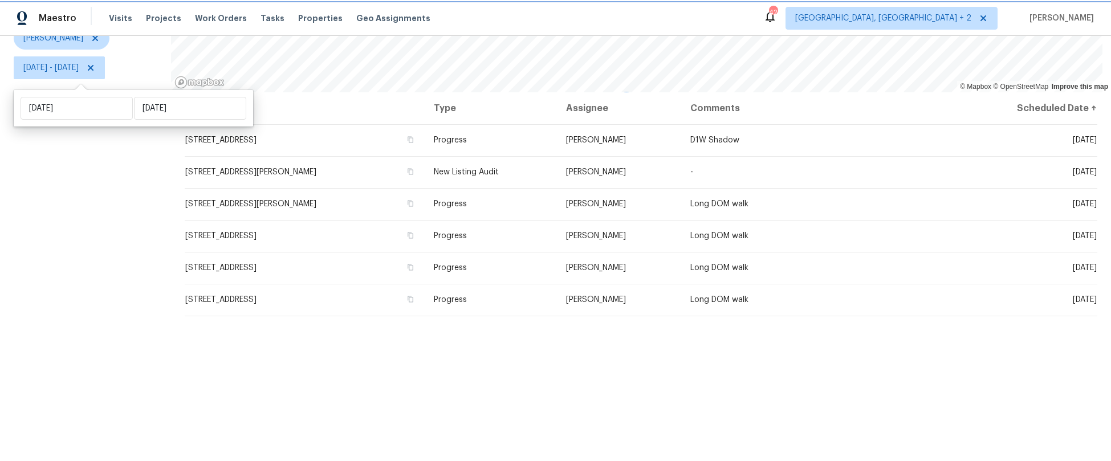
scroll to position [95, 0]
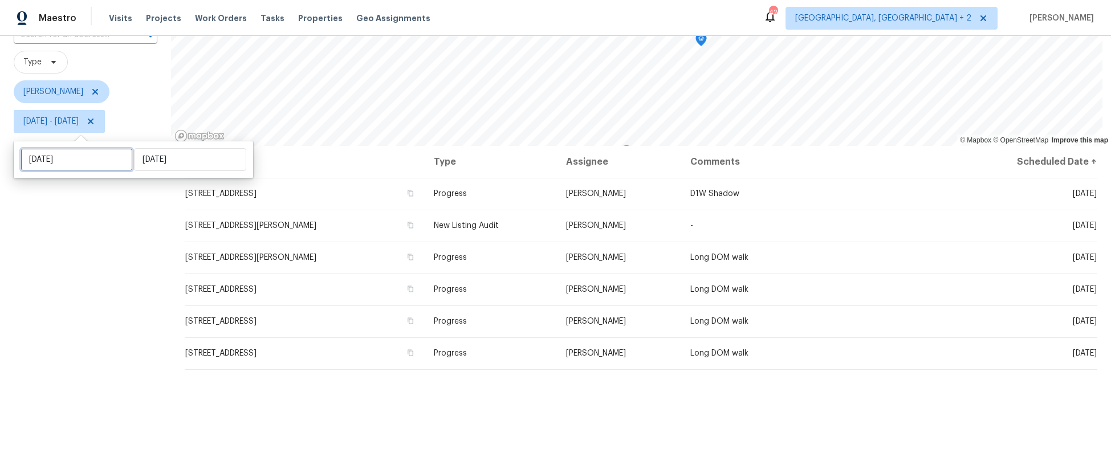
click at [71, 161] on input "Mon, Aug 18" at bounding box center [77, 159] width 112 height 23
select select "7"
select select "2025"
select select "8"
select select "2025"
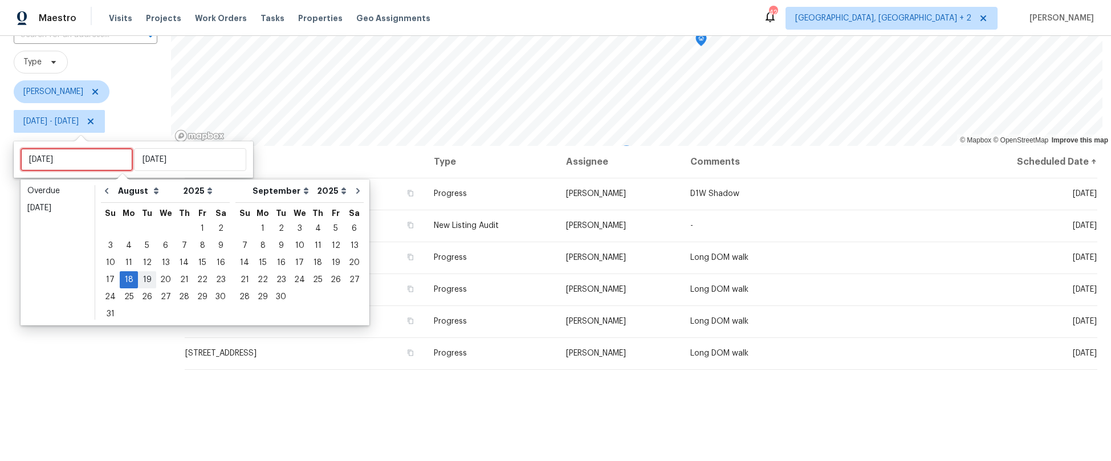
type input "Tue, Aug 19"
click at [148, 283] on div "19" at bounding box center [147, 280] width 18 height 16
type input "Tue, Aug 19"
type input "Mon, Aug 18"
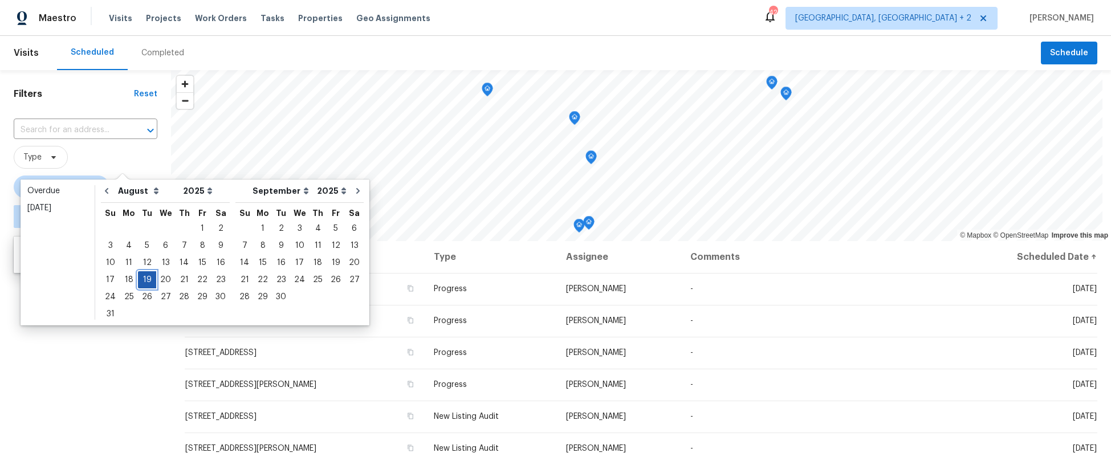
click at [145, 281] on div "19" at bounding box center [147, 280] width 18 height 16
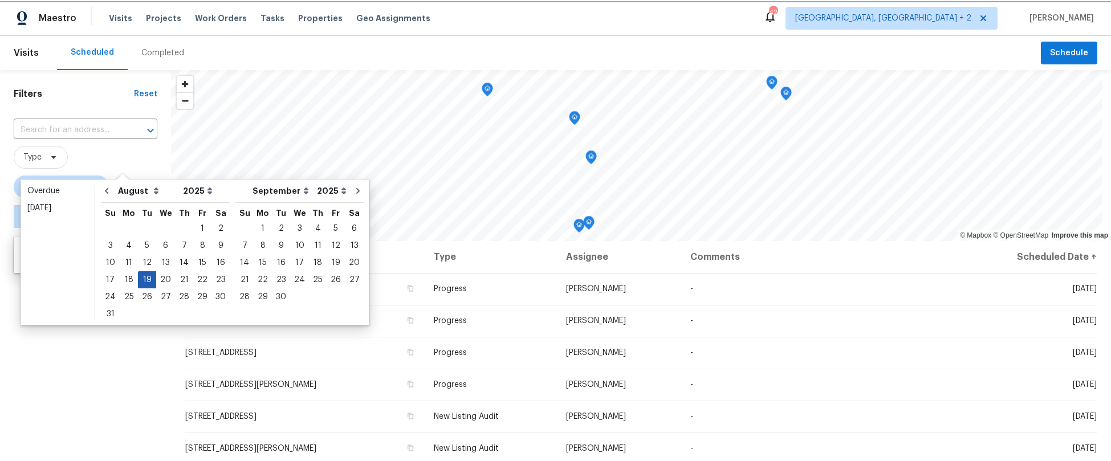
type input "Tue, Aug 19"
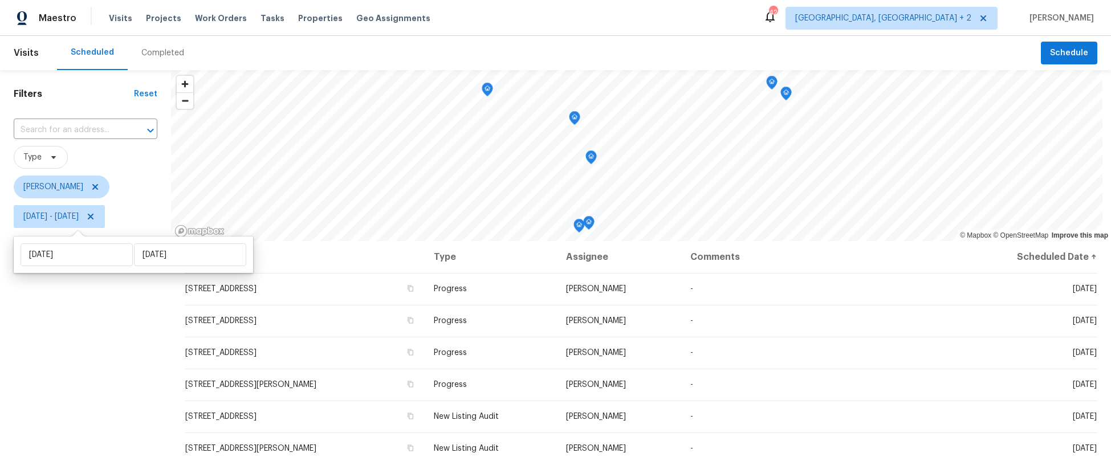
click at [114, 339] on div "Filters Reset ​ Type Alex Baum Tue, Aug 19 - Tue, Aug 19" at bounding box center [85, 340] width 171 height 540
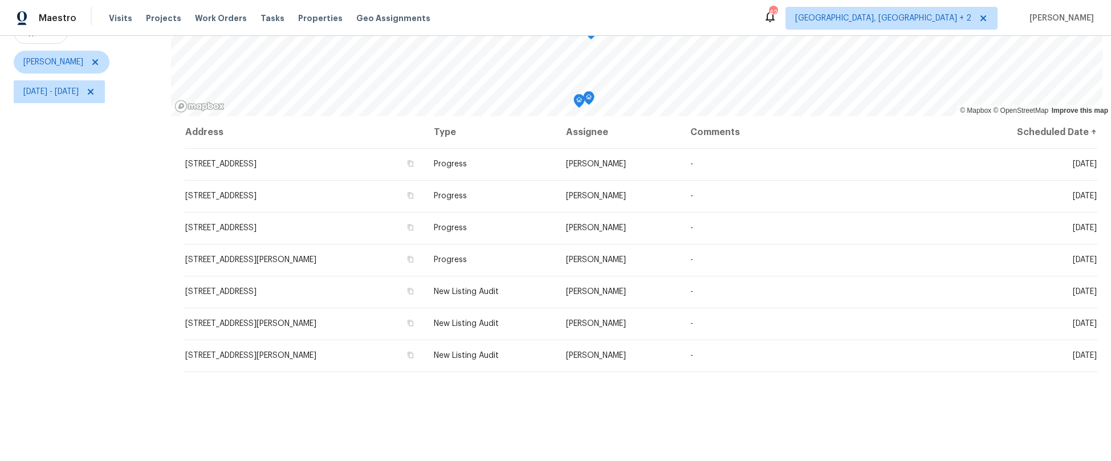
scroll to position [157, 0]
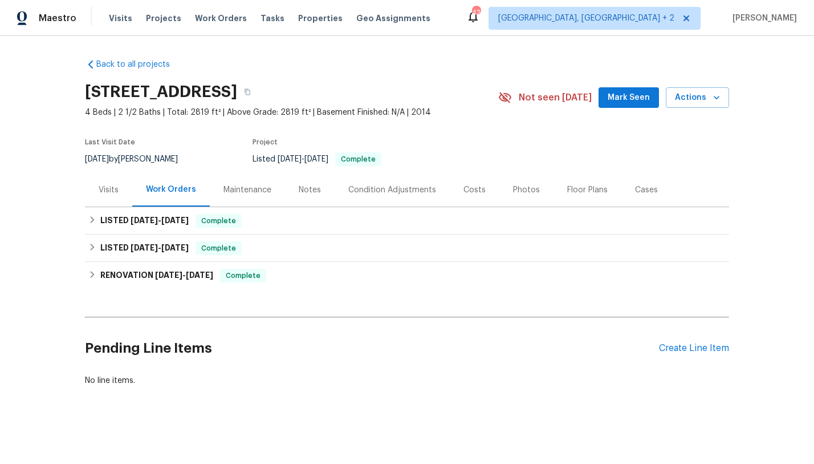
click at [107, 194] on div "Visits" at bounding box center [109, 189] width 20 height 11
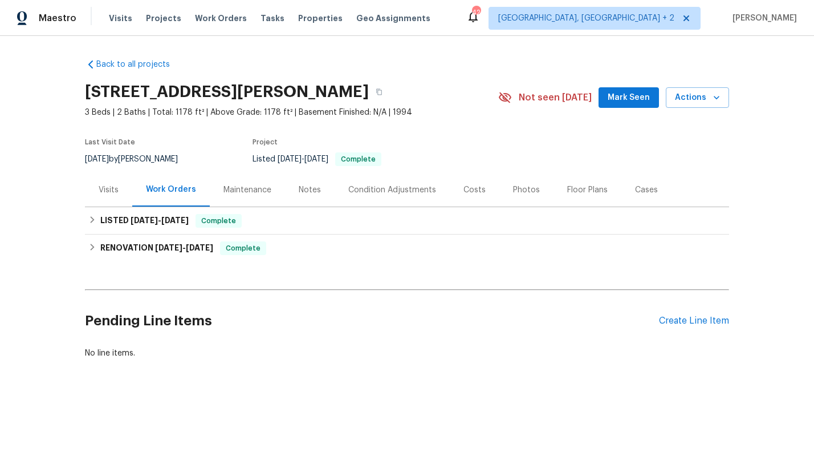
click at [99, 186] on div "Visits" at bounding box center [109, 189] width 20 height 11
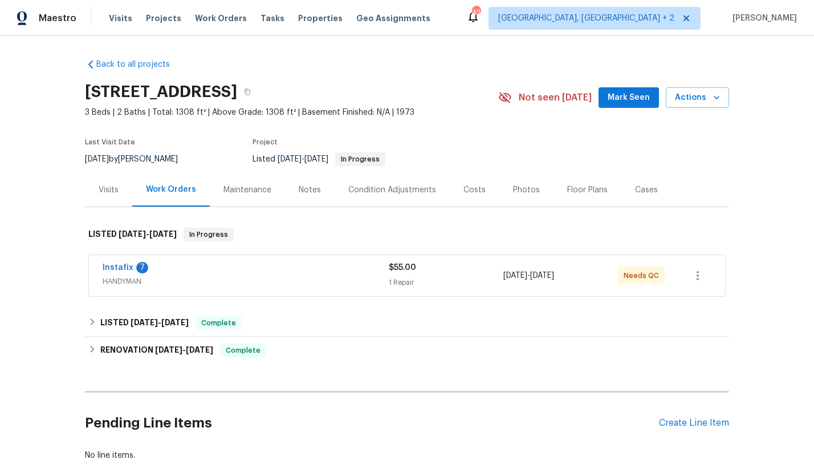
click at [106, 194] on div "Visits" at bounding box center [109, 189] width 20 height 11
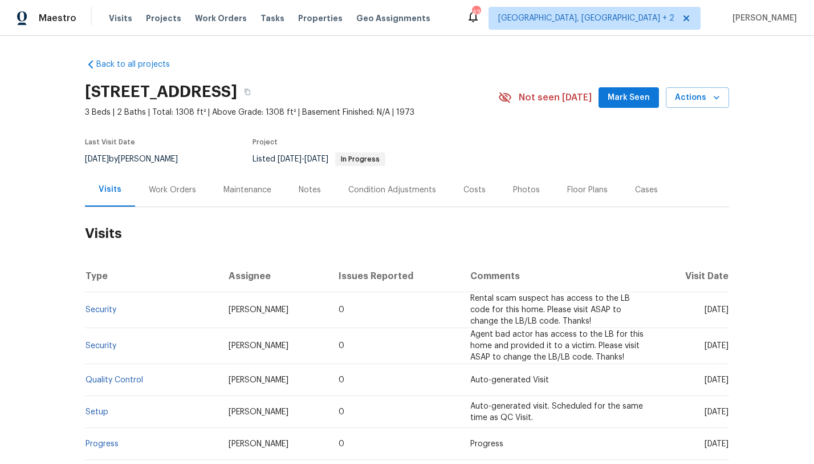
click at [484, 190] on div "Costs" at bounding box center [475, 190] width 50 height 34
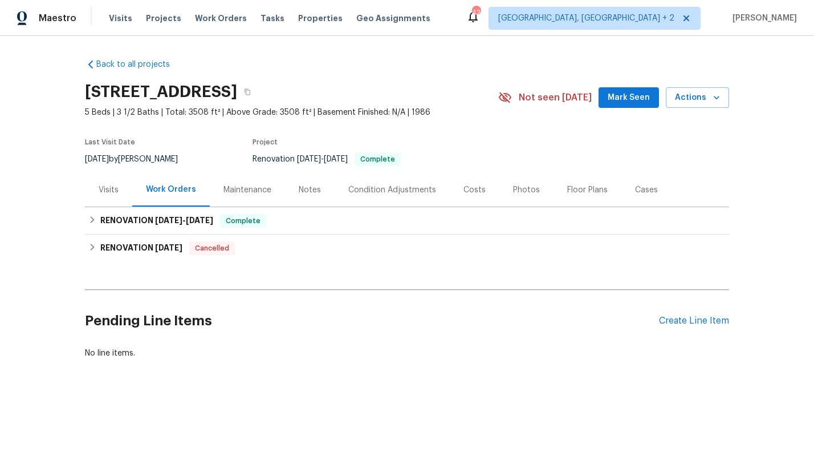
click at [117, 191] on div "Visits" at bounding box center [108, 190] width 47 height 34
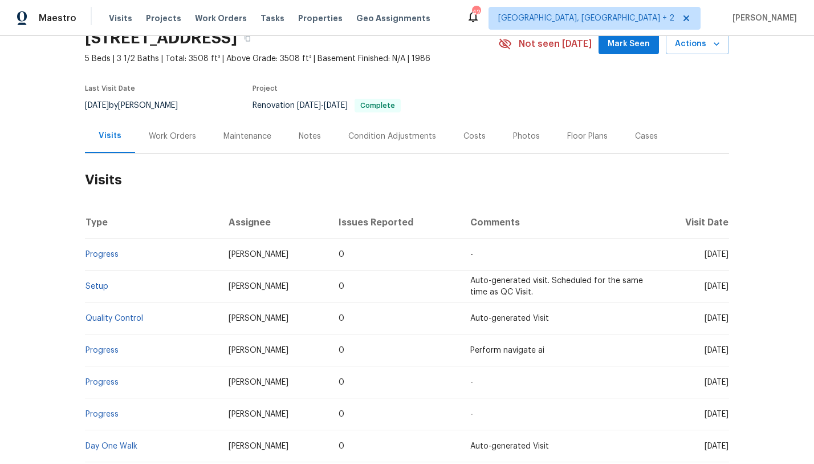
scroll to position [3, 0]
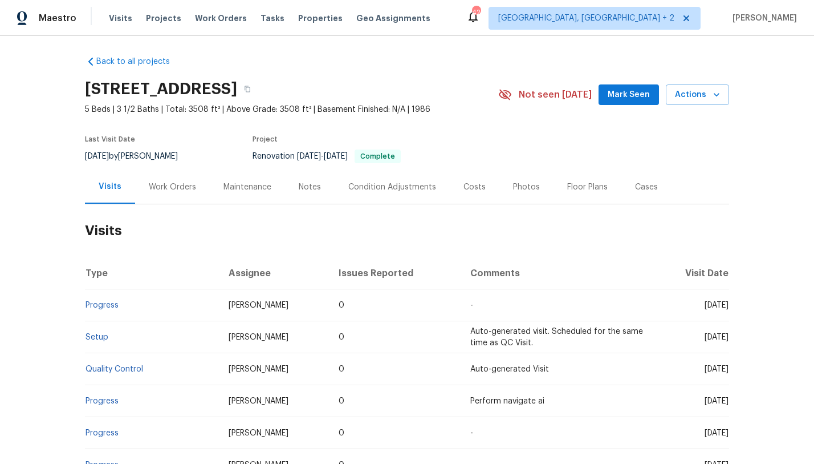
click at [470, 181] on div "Costs" at bounding box center [475, 186] width 22 height 11
